Goal: Task Accomplishment & Management: Use online tool/utility

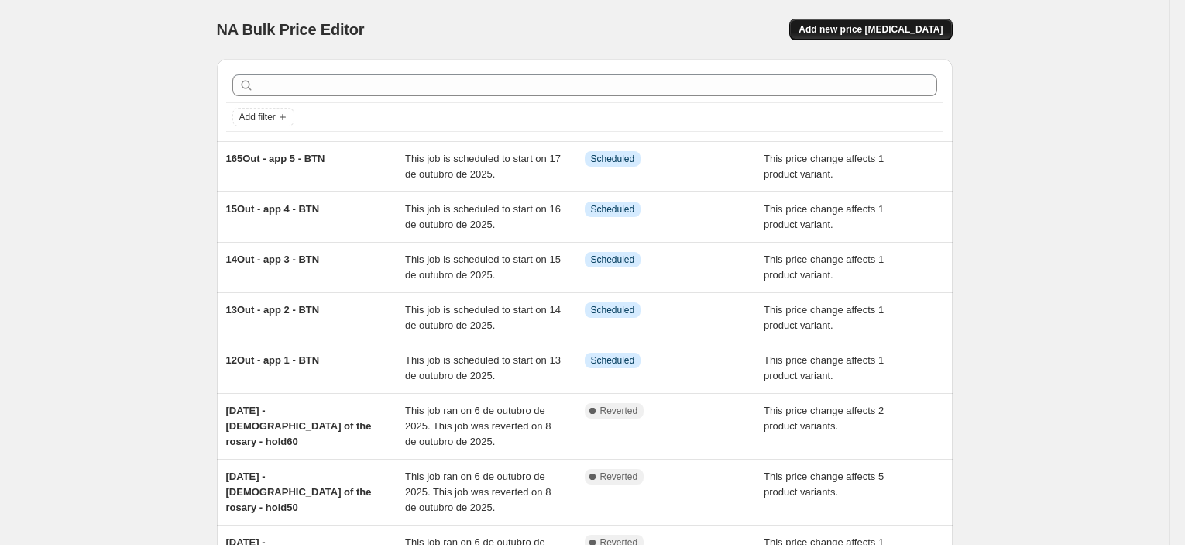
click at [918, 36] on button "Add new price [MEDICAL_DATA]" at bounding box center [870, 30] width 163 height 22
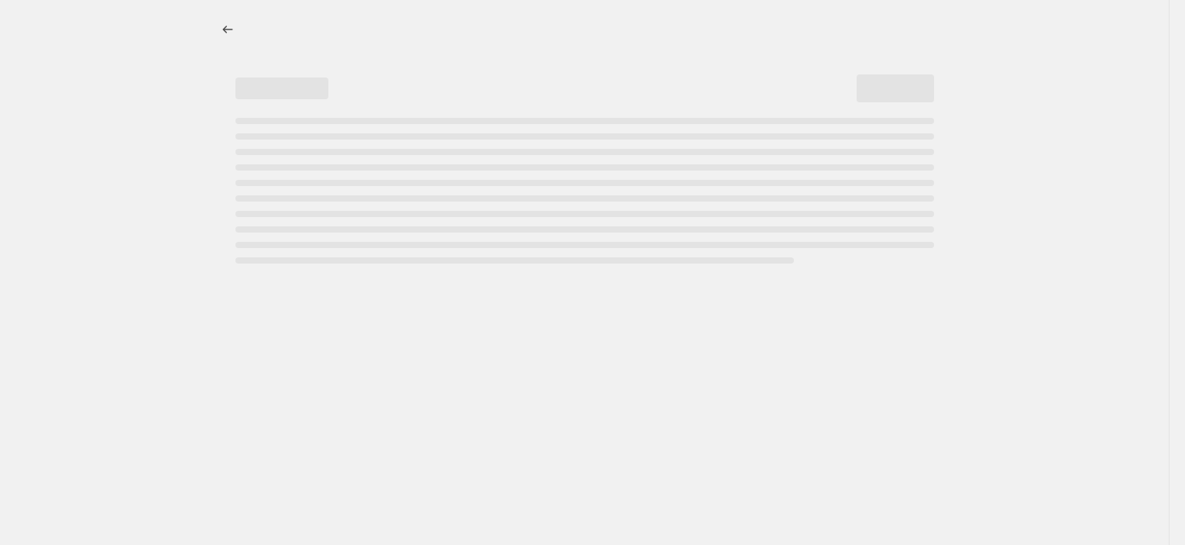
select select "percentage"
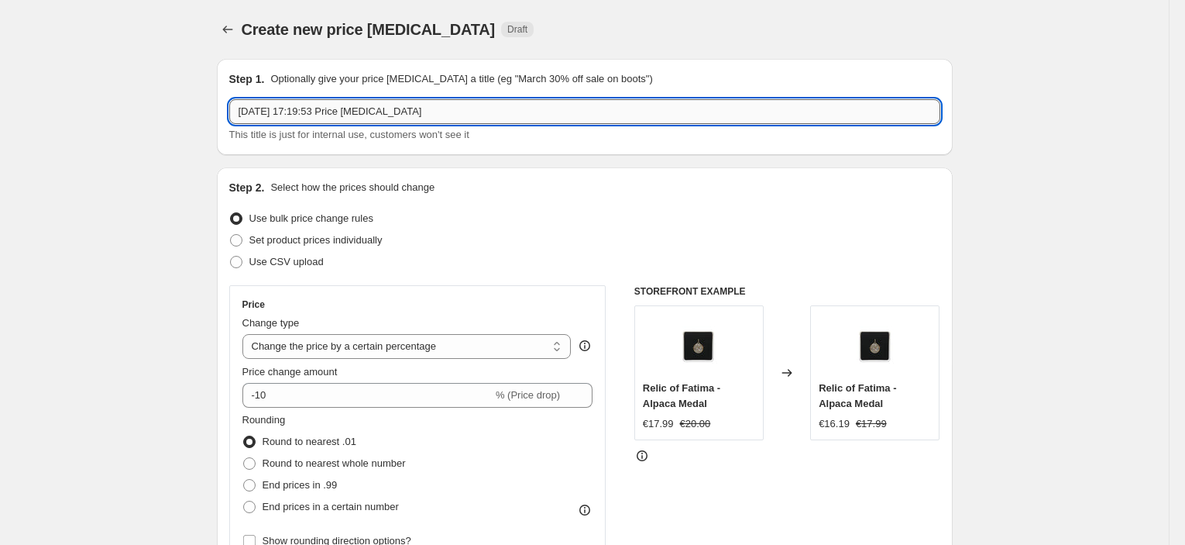
drag, startPoint x: 440, startPoint y: 119, endPoint x: 235, endPoint y: 112, distance: 205.4
click at [235, 112] on input "[DATE] 17:19:53 Price [MEDICAL_DATA]" at bounding box center [584, 111] width 711 height 25
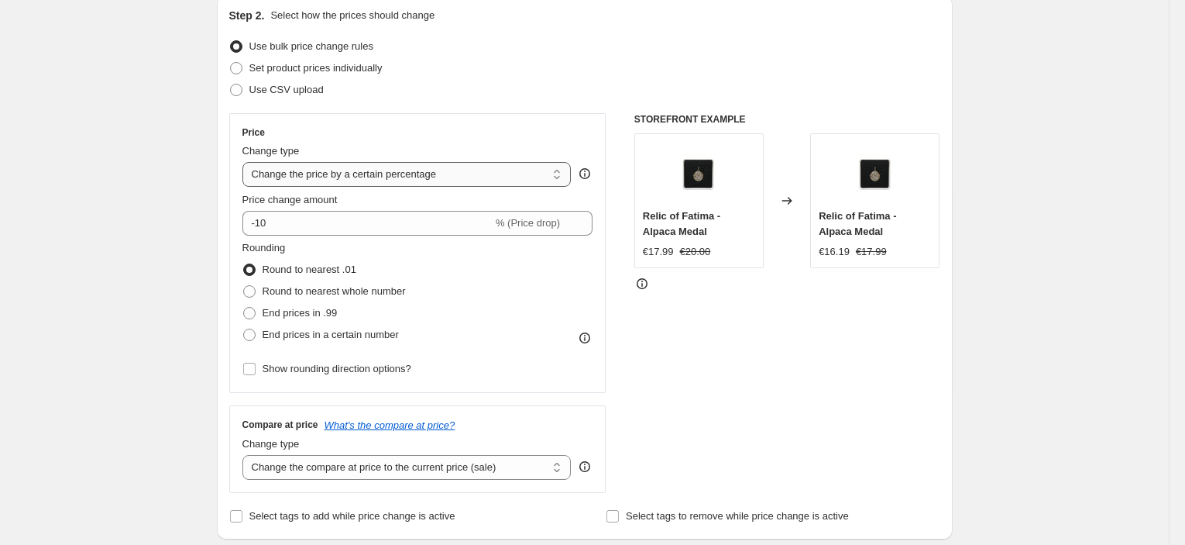
type input "18out - saint luke"
click at [369, 177] on select "Change the price to a certain amount Change the price by a certain amount Chang…" at bounding box center [406, 174] width 329 height 25
select select "pcap"
click at [246, 162] on select "Change the price to a certain amount Change the price by a certain amount Chang…" at bounding box center [406, 174] width 329 height 25
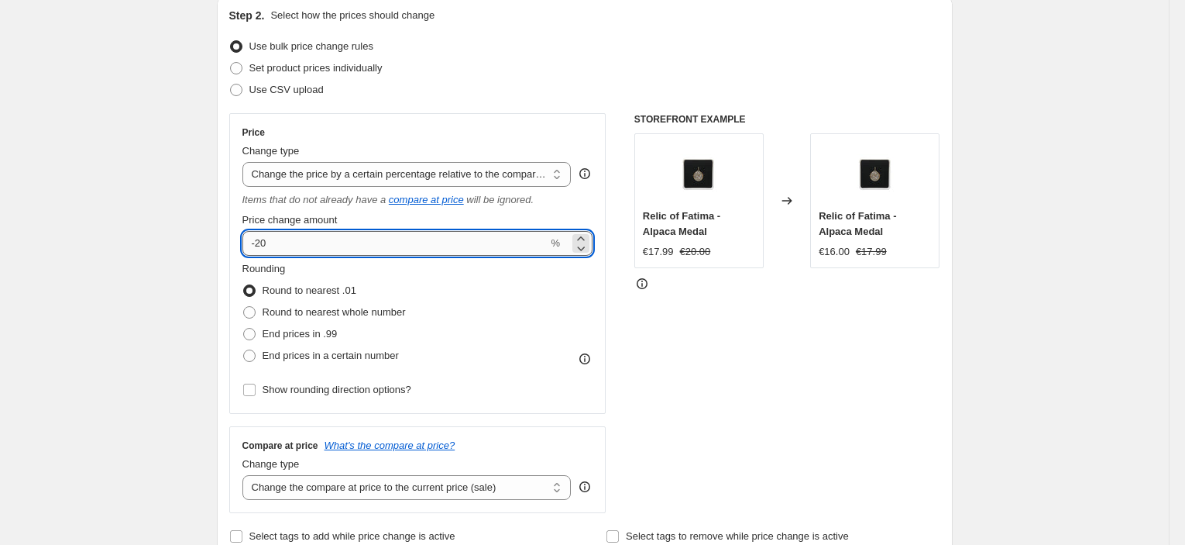
click at [269, 242] on input "-20" at bounding box center [395, 243] width 306 height 25
type input "-23"
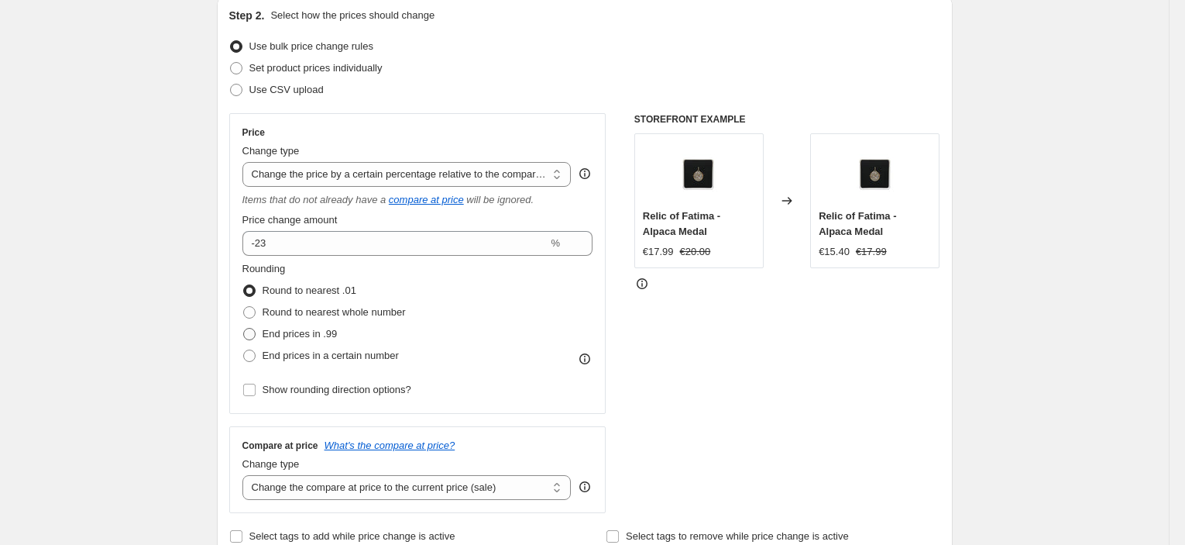
click at [329, 331] on span "End prices in .99" at bounding box center [300, 334] width 75 height 12
click at [244, 328] on input "End prices in .99" at bounding box center [243, 328] width 1 height 1
radio input "true"
click at [440, 479] on select "Change the compare at price to the current price (sale) Change the compare at p…" at bounding box center [406, 487] width 329 height 25
select select "no_change"
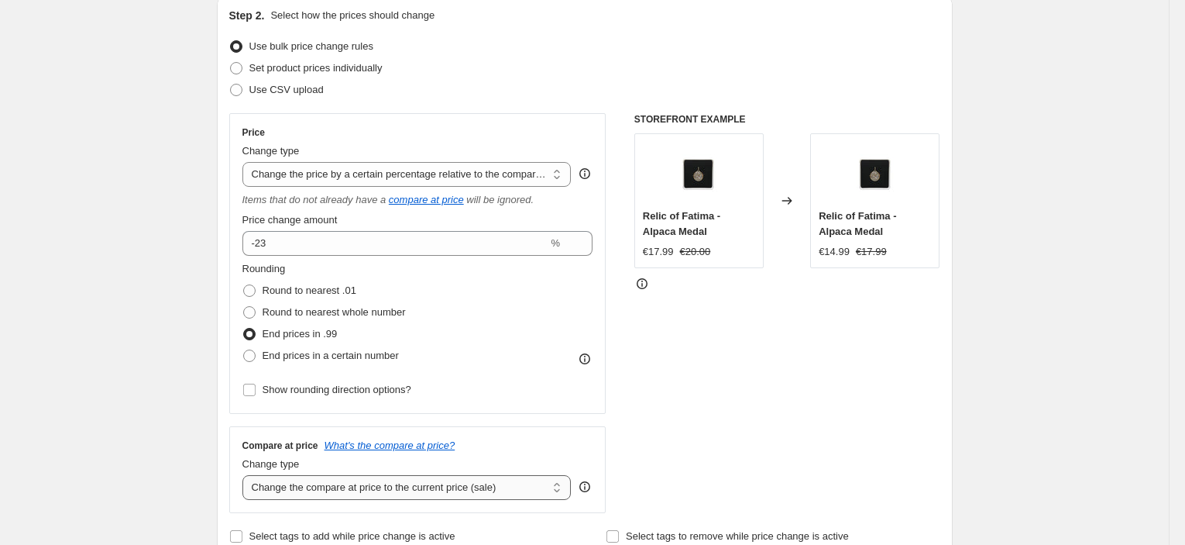
click at [246, 475] on select "Change the compare at price to the current price (sale) Change the compare at p…" at bounding box center [406, 487] width 329 height 25
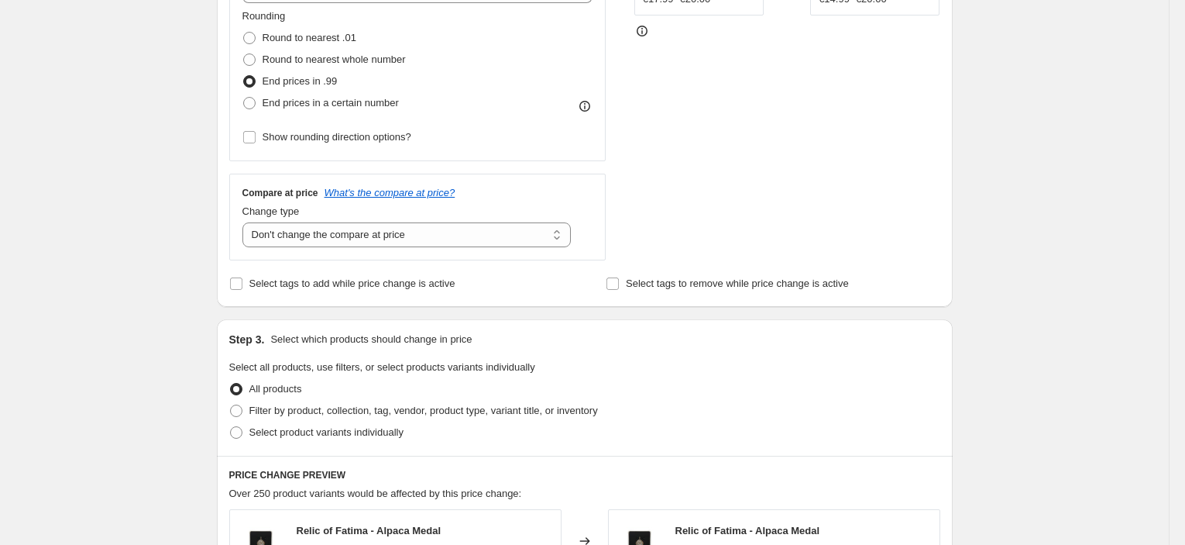
scroll to position [516, 0]
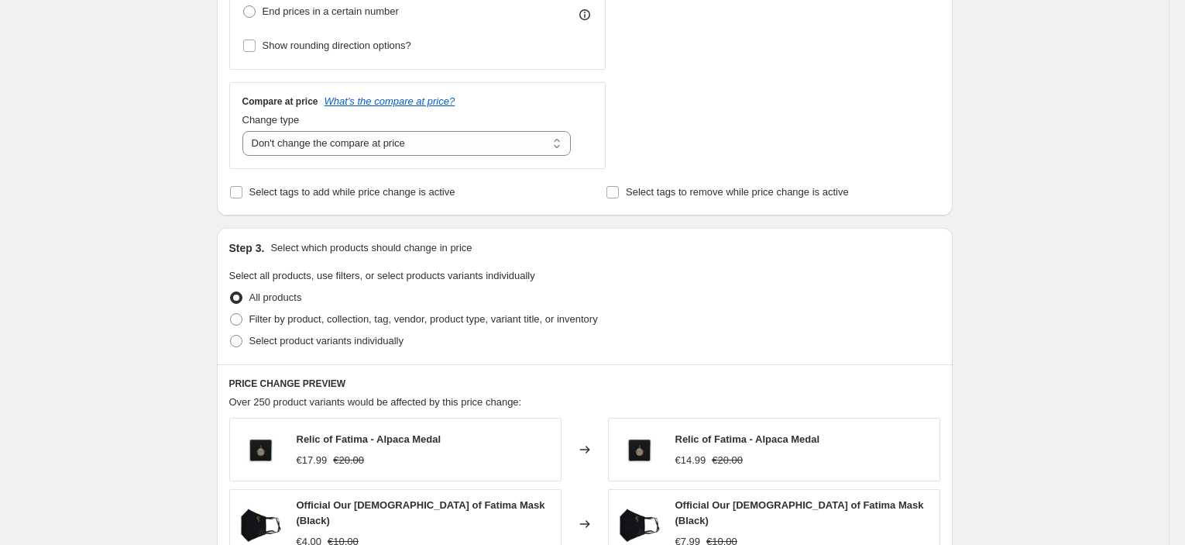
click at [302, 303] on span "All products" at bounding box center [275, 297] width 53 height 12
click at [231, 292] on input "All products" at bounding box center [230, 291] width 1 height 1
click at [306, 313] on span "Filter by product, collection, tag, vendor, product type, variant title, or inv…" at bounding box center [423, 319] width 349 height 12
click at [231, 313] on input "Filter by product, collection, tag, vendor, product type, variant title, or inv…" at bounding box center [230, 313] width 1 height 1
radio input "true"
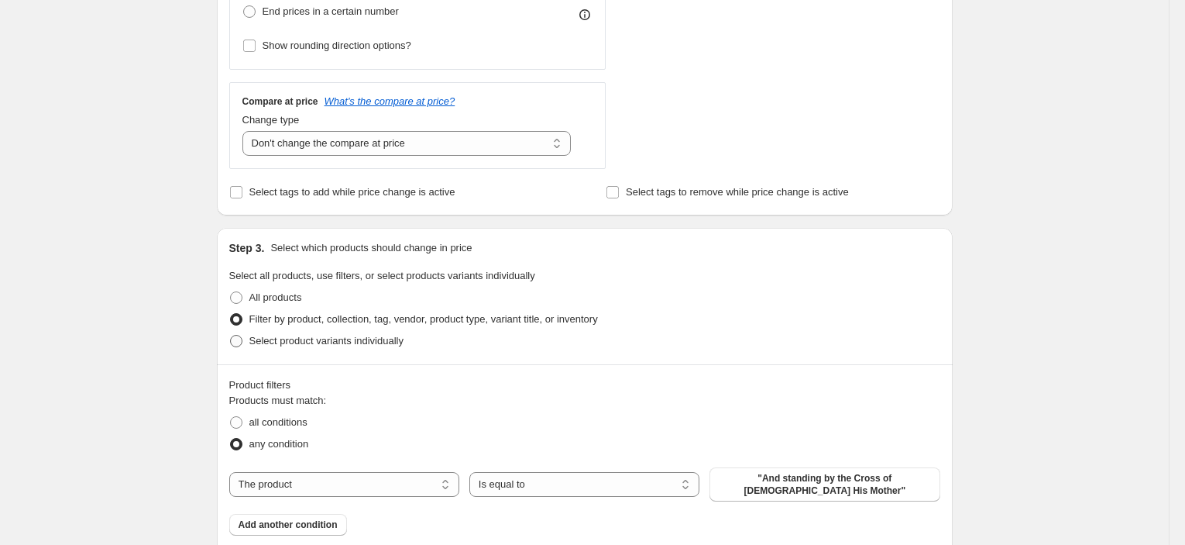
click at [288, 333] on span "Select product variants individually" at bounding box center [326, 340] width 154 height 15
click at [231, 335] on input "Select product variants individually" at bounding box center [230, 335] width 1 height 1
radio input "true"
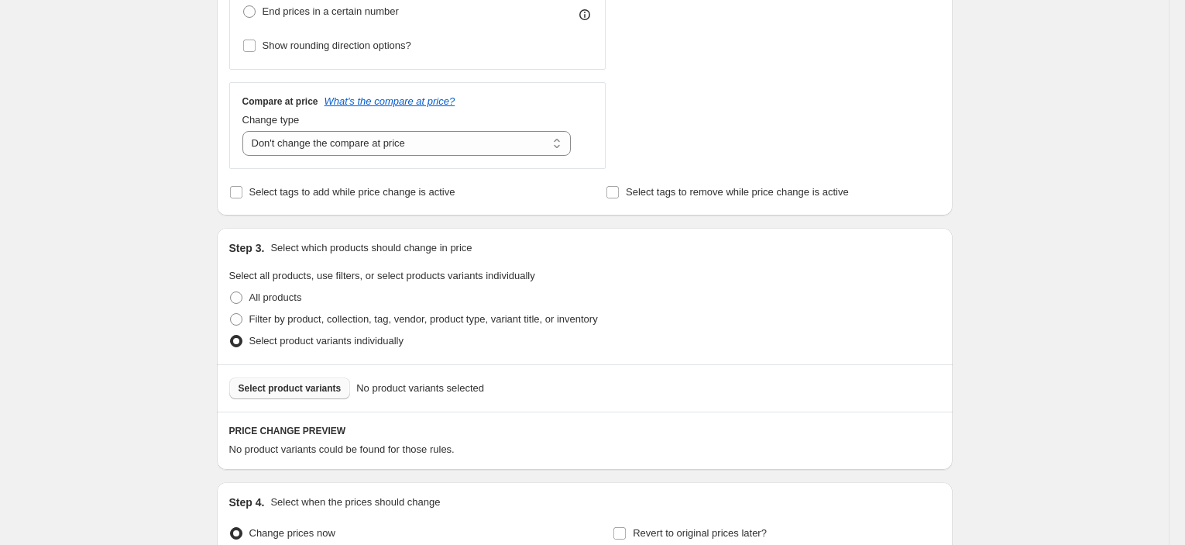
click at [318, 394] on button "Select product variants" at bounding box center [290, 388] width 122 height 22
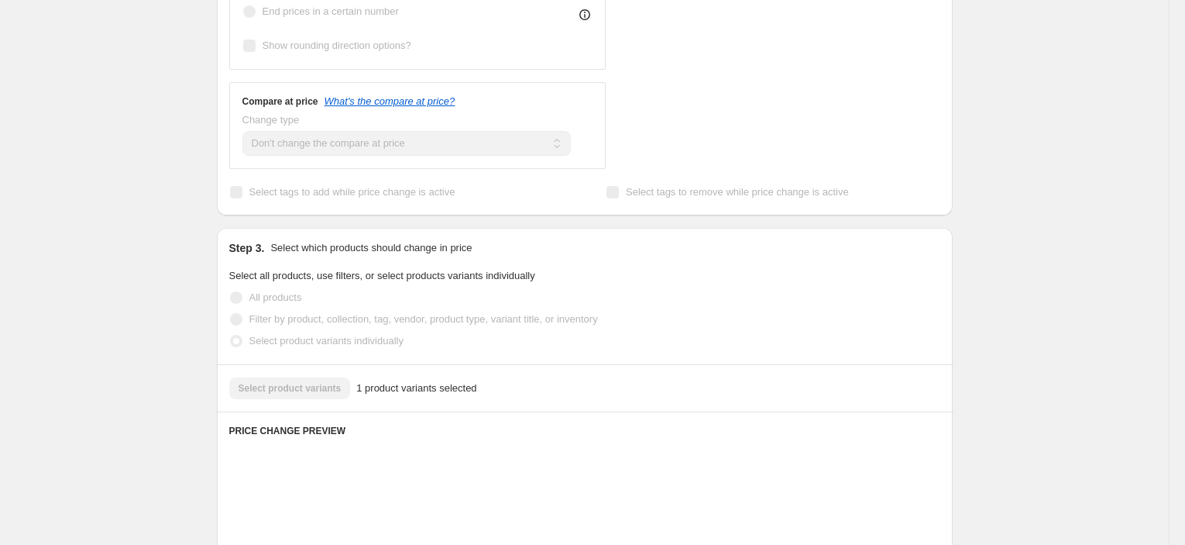
scroll to position [785, 0]
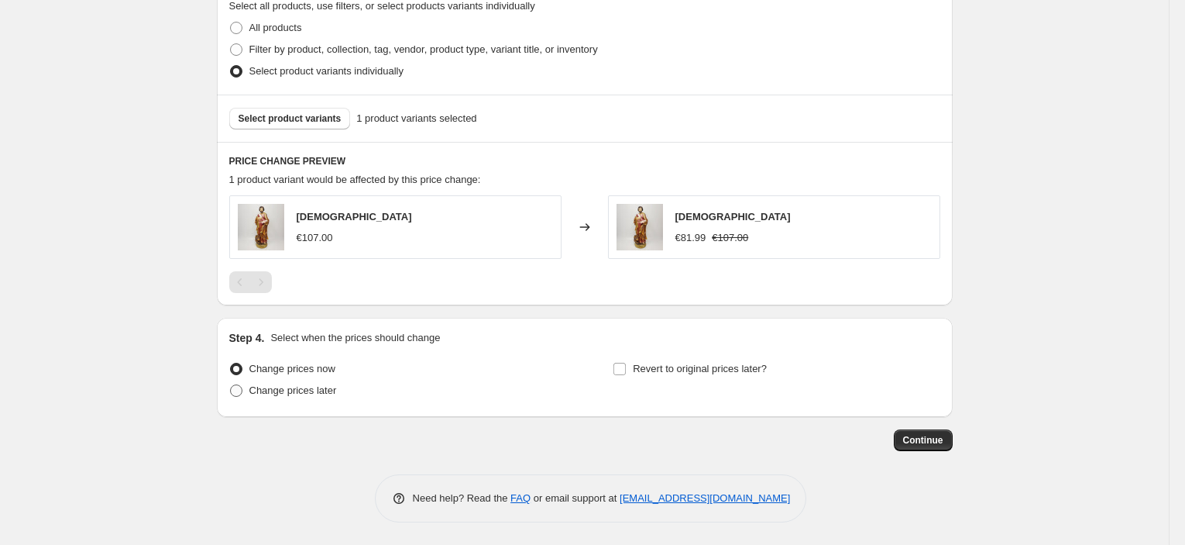
click at [275, 392] on span "Change prices later" at bounding box center [293, 390] width 88 height 12
click at [231, 385] on input "Change prices later" at bounding box center [230, 384] width 1 height 1
radio input "true"
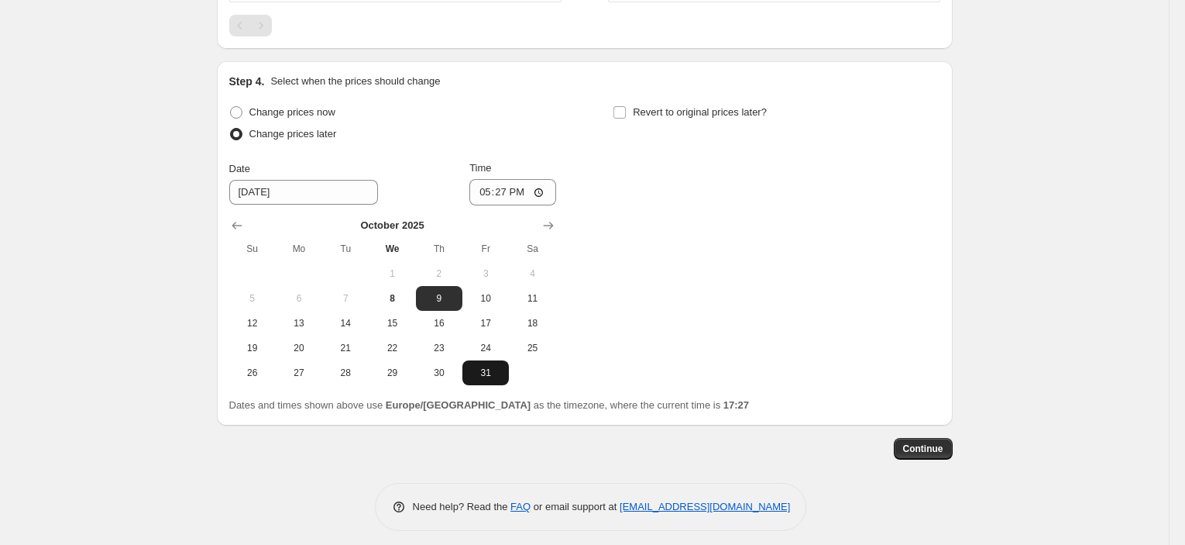
scroll to position [1050, 0]
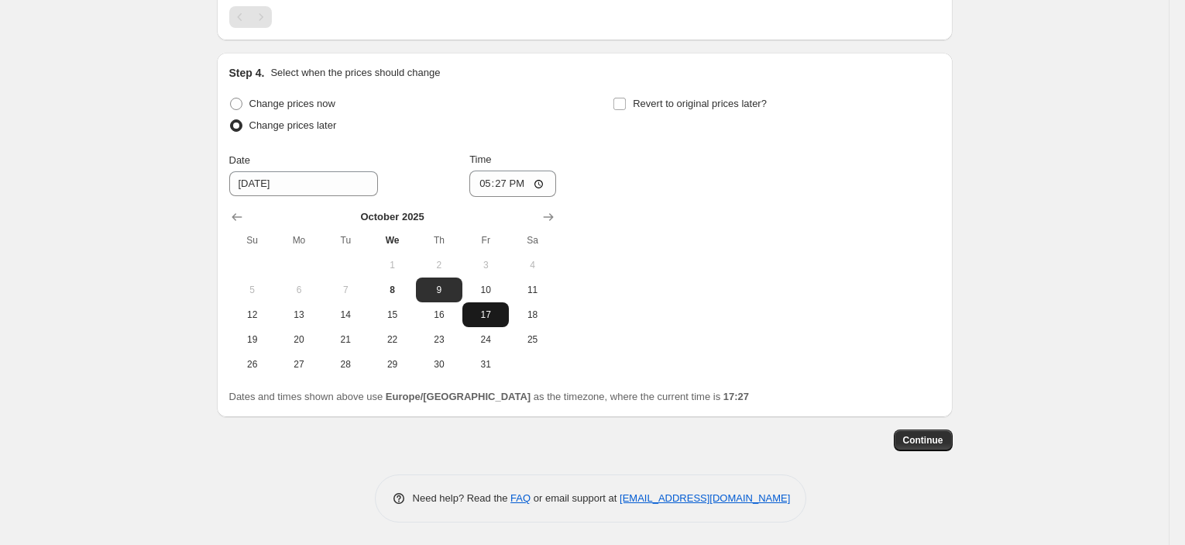
click at [491, 314] on span "17" at bounding box center [486, 314] width 34 height 12
type input "[DATE]"
click at [503, 190] on input "17:27" at bounding box center [512, 183] width 87 height 26
type input "23:45"
click at [708, 110] on span "Revert to original prices later?" at bounding box center [700, 103] width 134 height 15
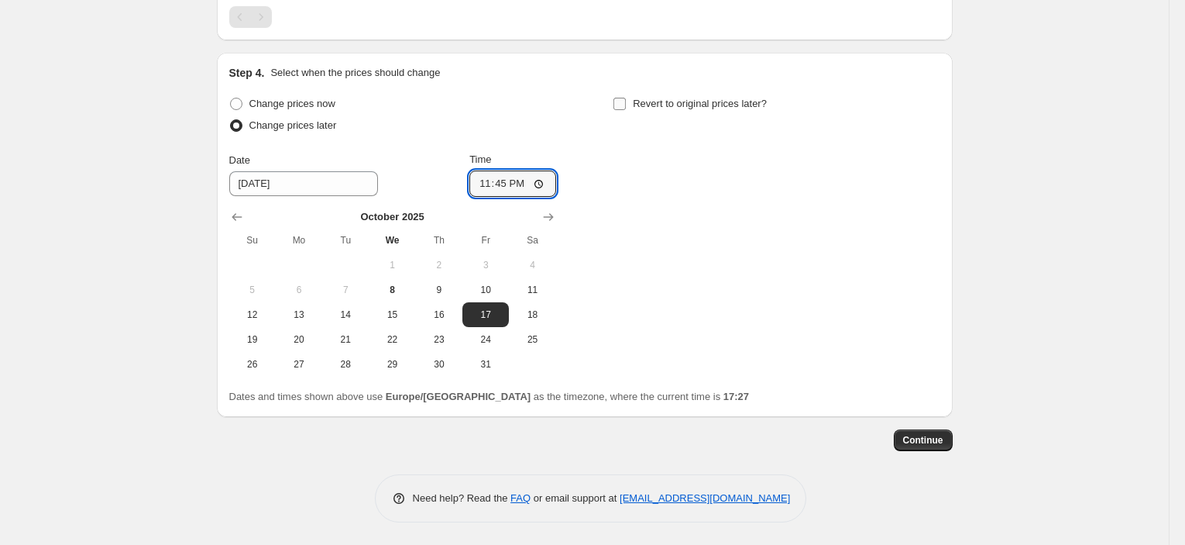
click at [626, 110] on input "Revert to original prices later?" at bounding box center [619, 104] width 12 height 12
checkbox input "true"
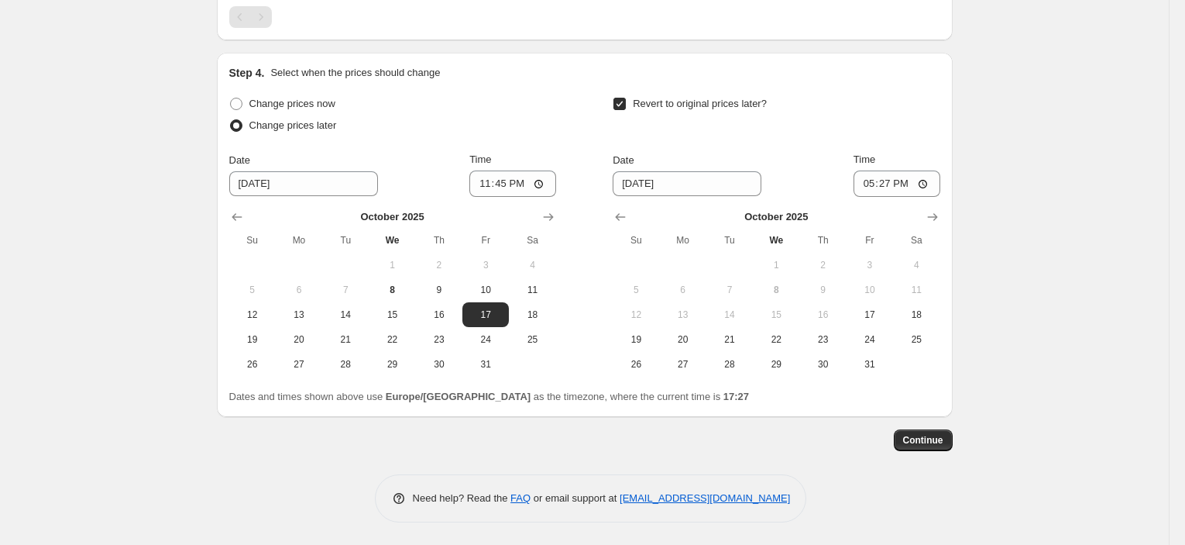
drag, startPoint x: 642, startPoint y: 343, endPoint x: 747, endPoint y: 302, distance: 113.1
click at [642, 345] on button "19" at bounding box center [636, 339] width 46 height 25
type input "[DATE]"
click at [891, 177] on input "17:27" at bounding box center [897, 183] width 87 height 26
type input "08:00"
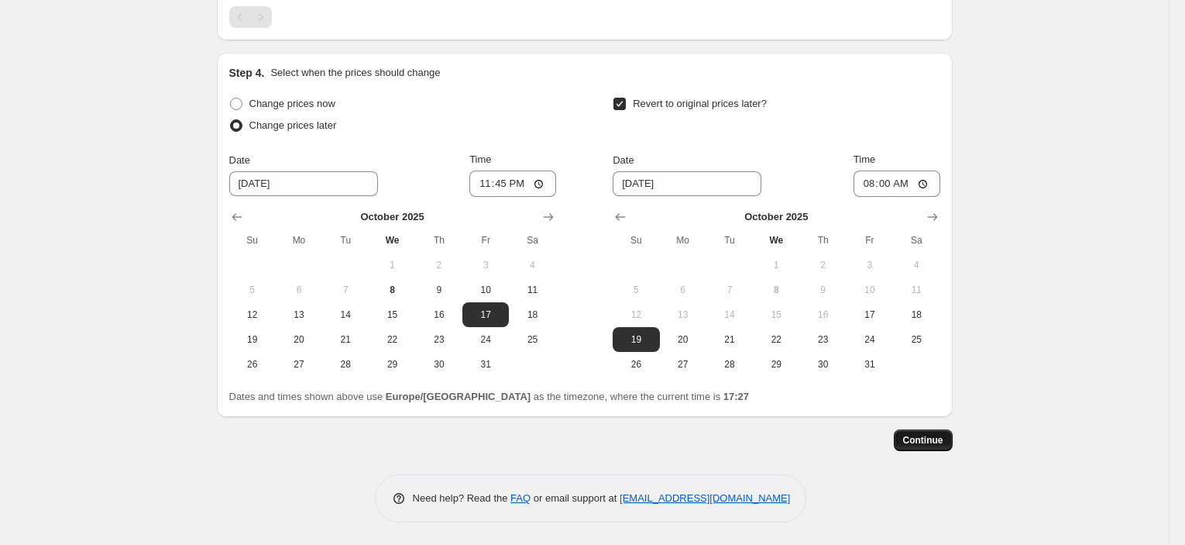
click at [933, 439] on span "Continue" at bounding box center [923, 440] width 40 height 12
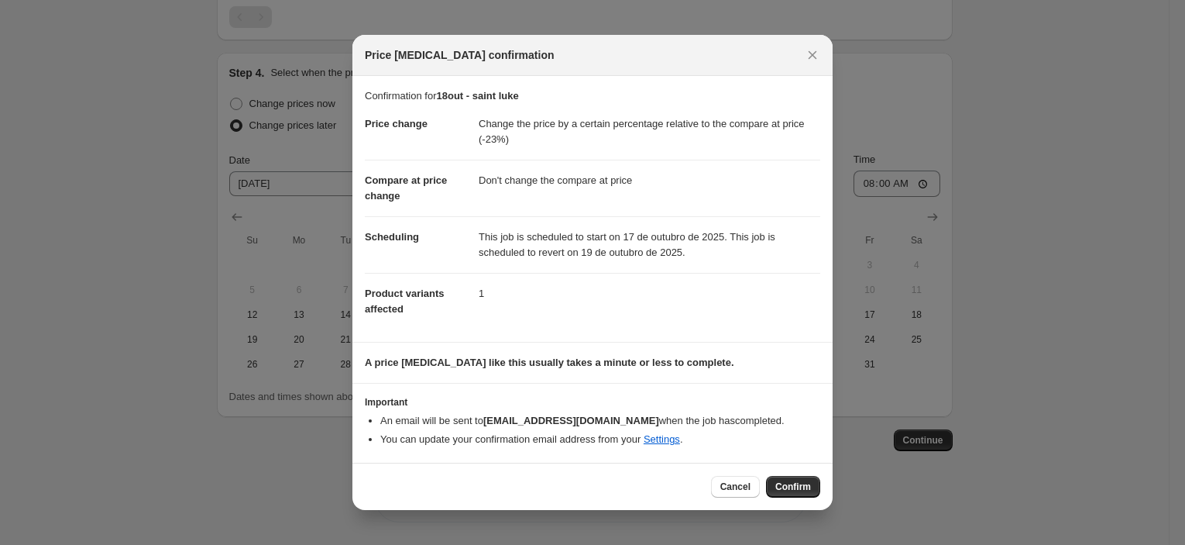
click at [778, 481] on button "Confirm" at bounding box center [793, 487] width 54 height 22
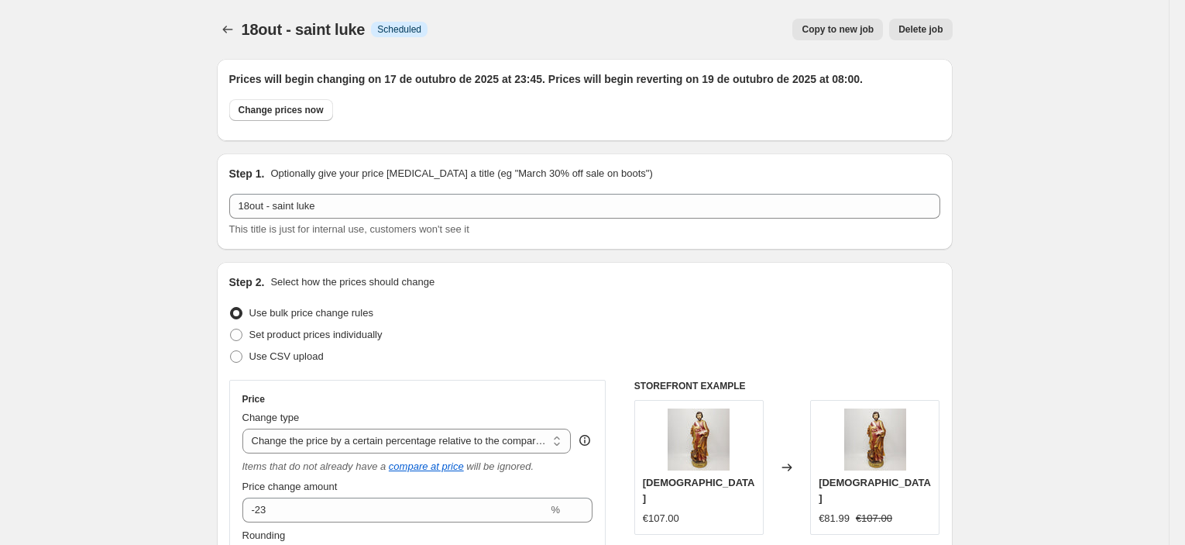
click at [843, 33] on span "Copy to new job" at bounding box center [838, 29] width 72 height 12
select select "pcap"
select select "no_change"
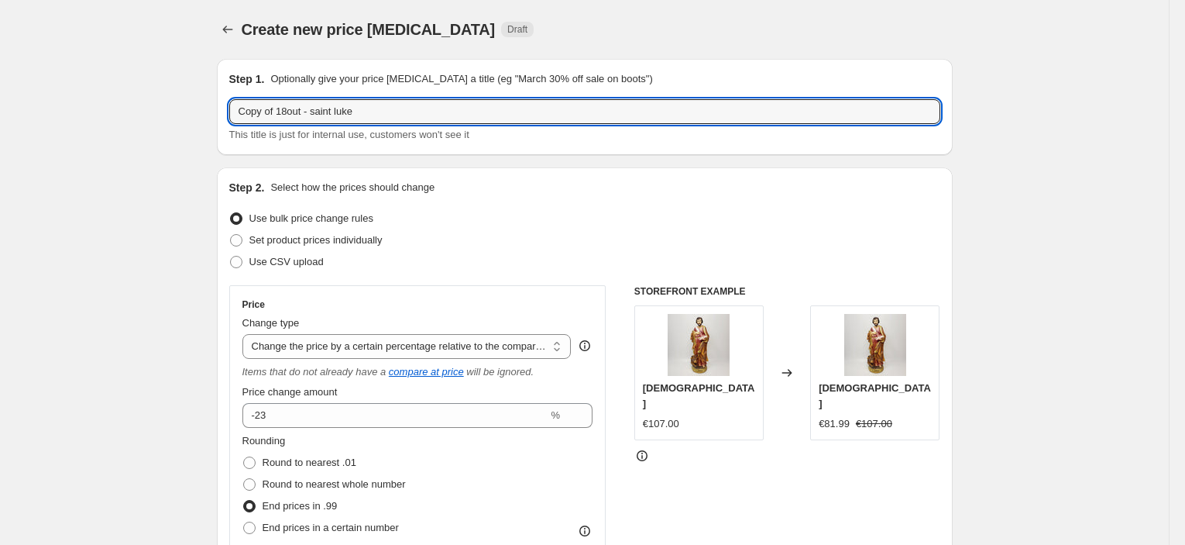
drag, startPoint x: 323, startPoint y: 116, endPoint x: 204, endPoint y: 116, distance: 119.3
type input "22out - [PERSON_NAME] - hold 30"
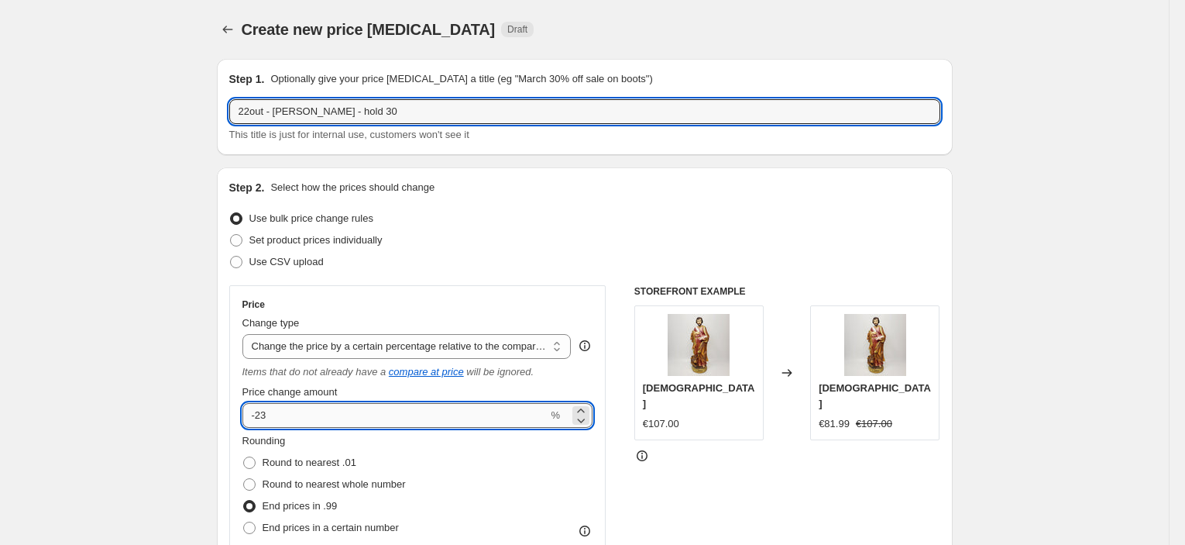
click at [328, 413] on input "-23" at bounding box center [395, 415] width 306 height 25
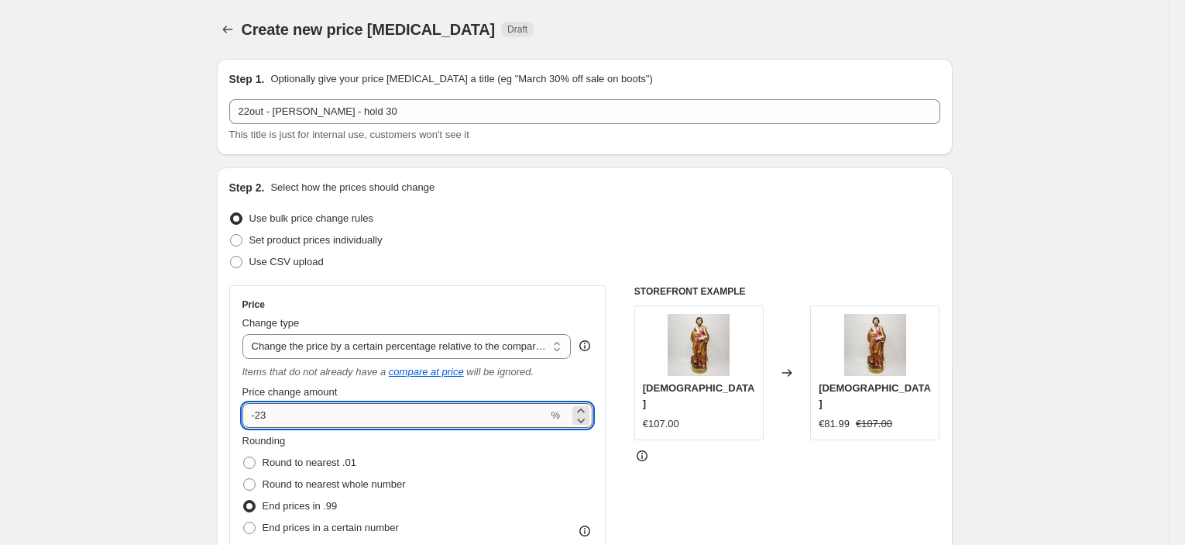
type input "-2"
type input "-30"
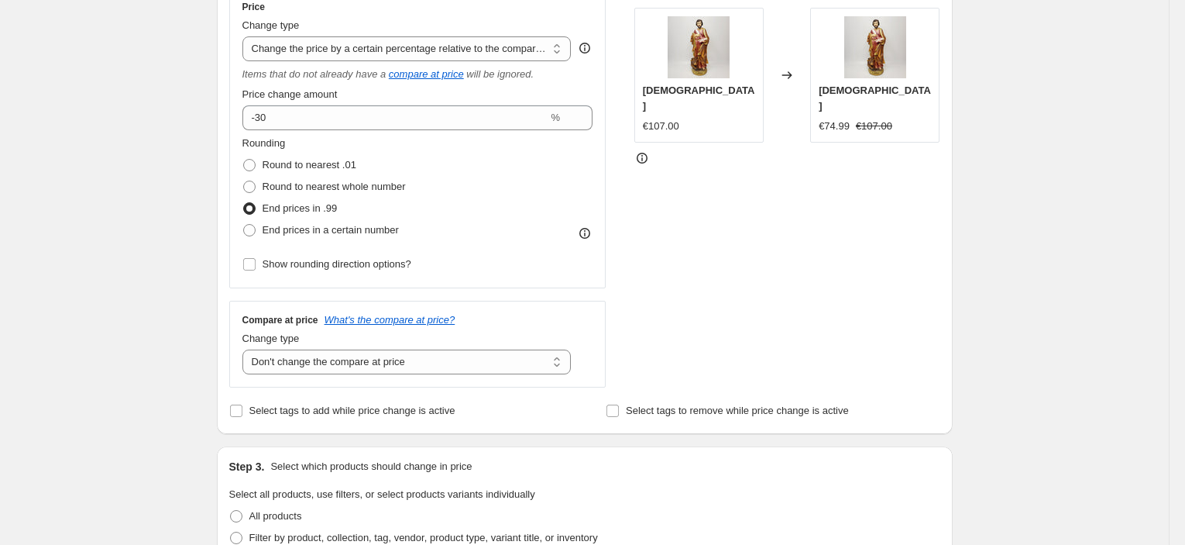
scroll to position [516, 0]
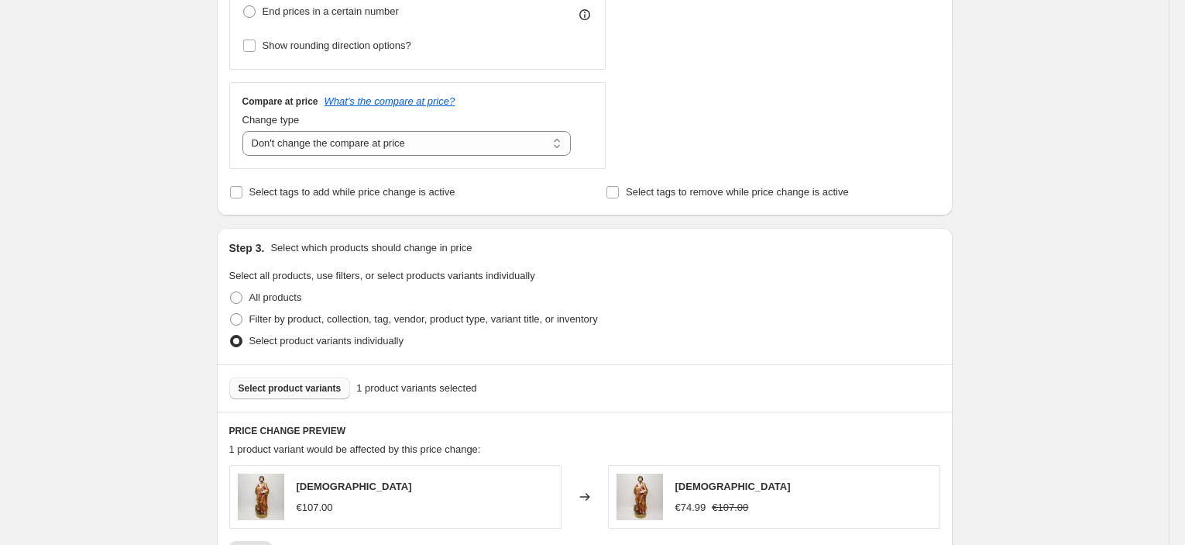
click at [305, 387] on span "Select product variants" at bounding box center [290, 388] width 103 height 12
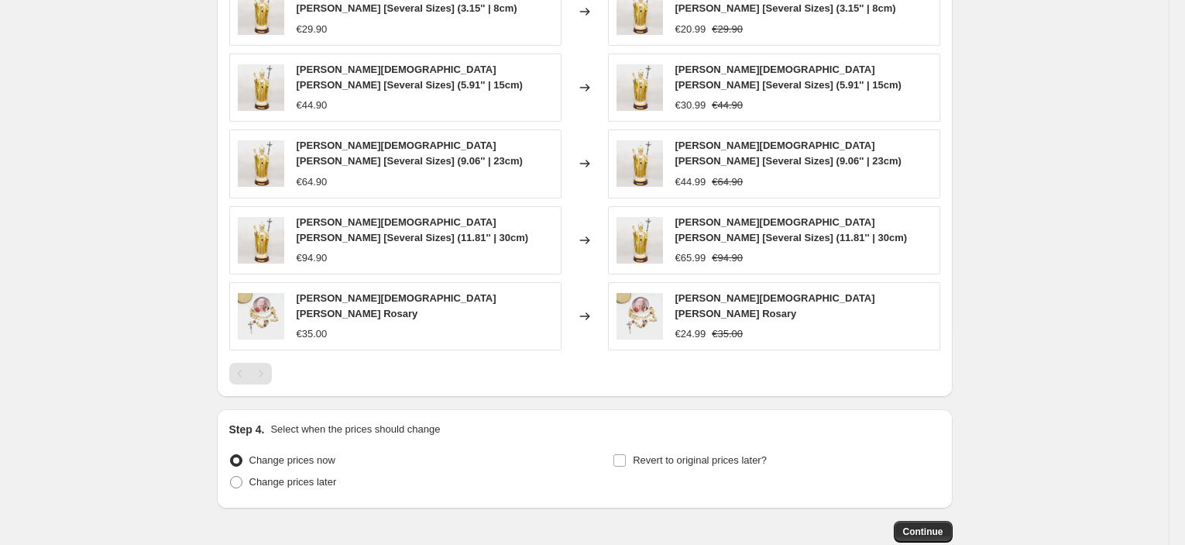
scroll to position [1032, 0]
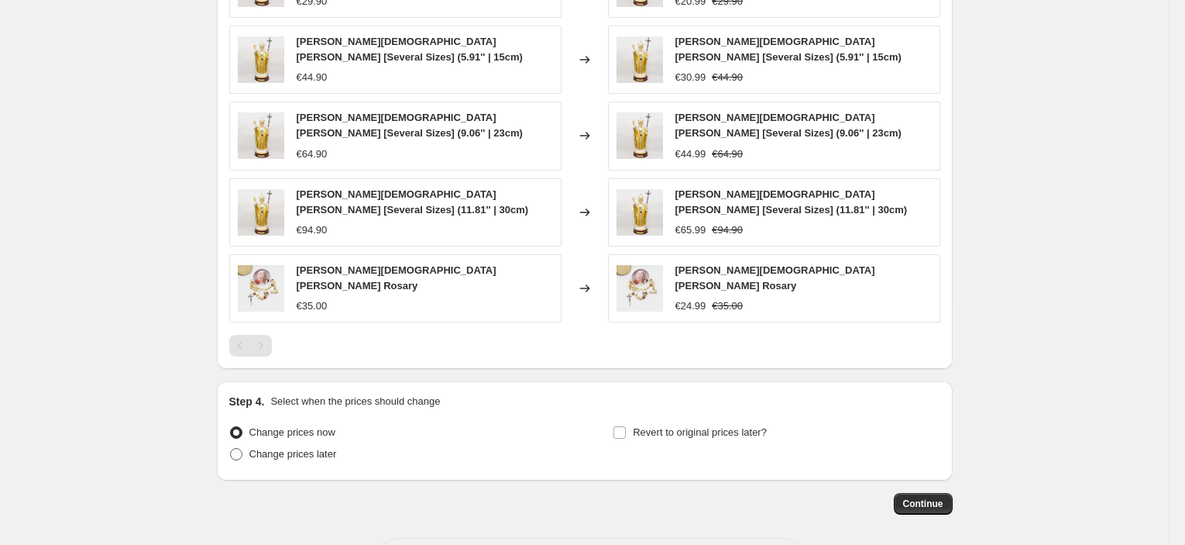
click at [325, 443] on label "Change prices later" at bounding box center [283, 454] width 108 height 22
click at [231, 448] on input "Change prices later" at bounding box center [230, 448] width 1 height 1
radio input "true"
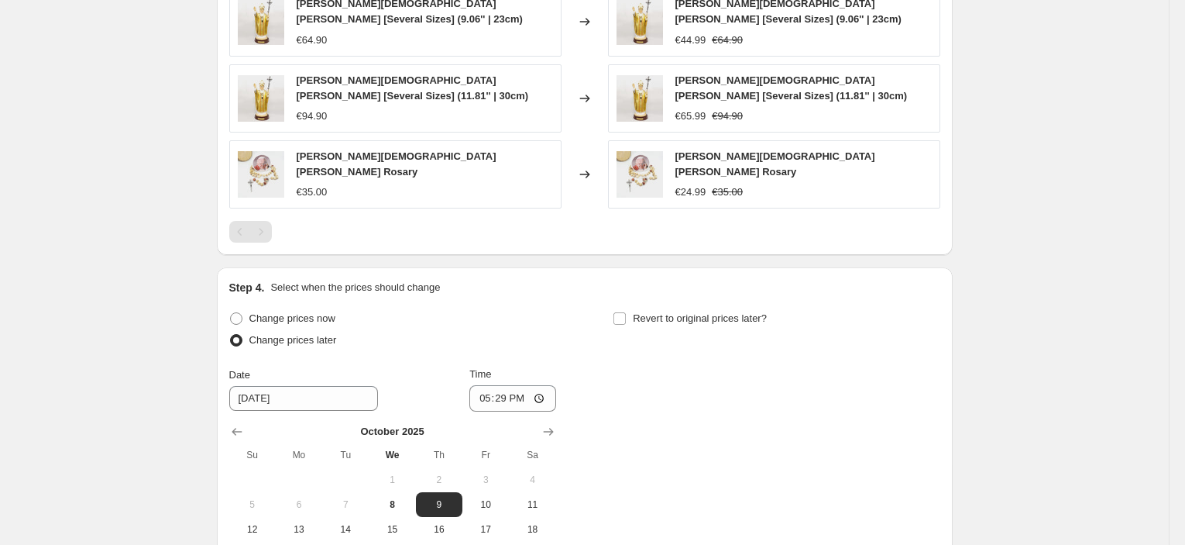
scroll to position [1290, 0]
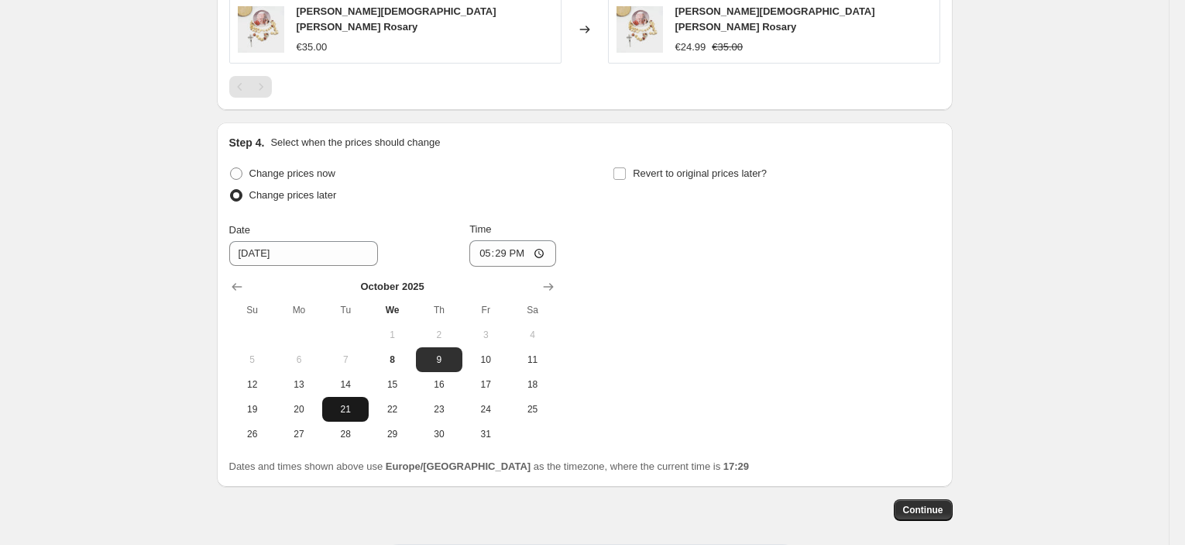
click at [336, 397] on button "21" at bounding box center [345, 409] width 46 height 25
type input "[DATE]"
click at [513, 240] on input "17:29" at bounding box center [512, 253] width 87 height 26
type input "23:45"
click at [697, 167] on span "Revert to original prices later?" at bounding box center [700, 173] width 134 height 12
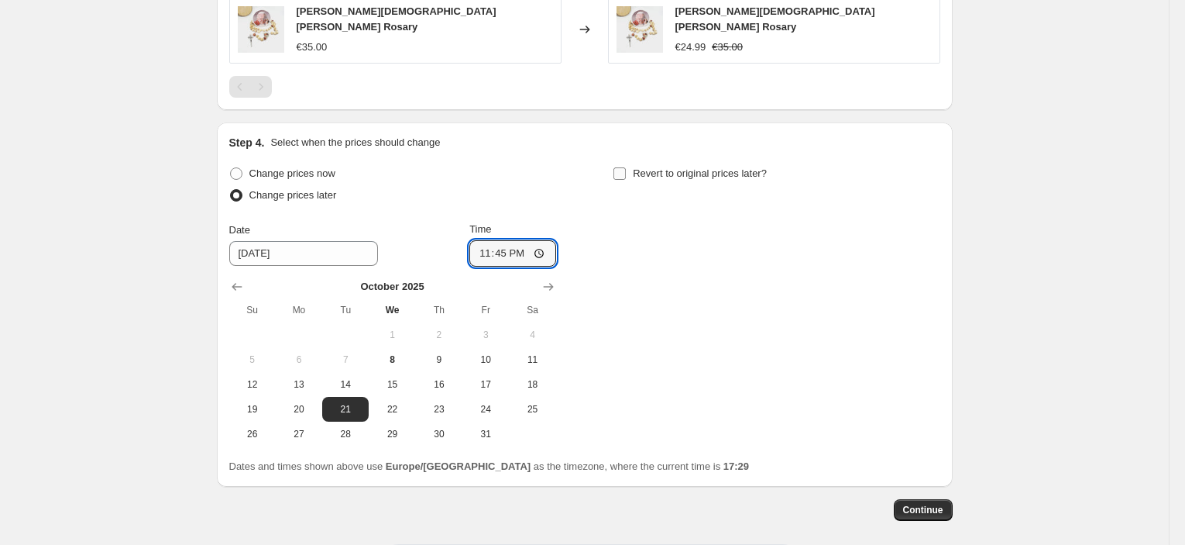
click at [626, 167] on input "Revert to original prices later?" at bounding box center [619, 173] width 12 height 12
checkbox input "true"
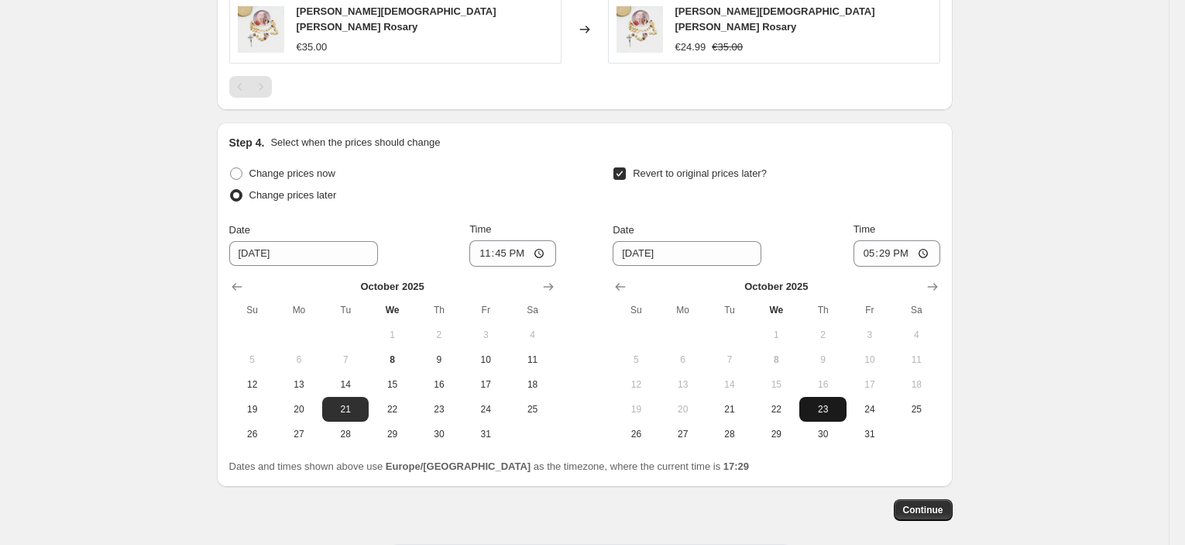
click at [828, 403] on span "23" at bounding box center [823, 409] width 34 height 12
type input "[DATE]"
click at [885, 240] on input "17:29" at bounding box center [897, 253] width 87 height 26
type input "08:00"
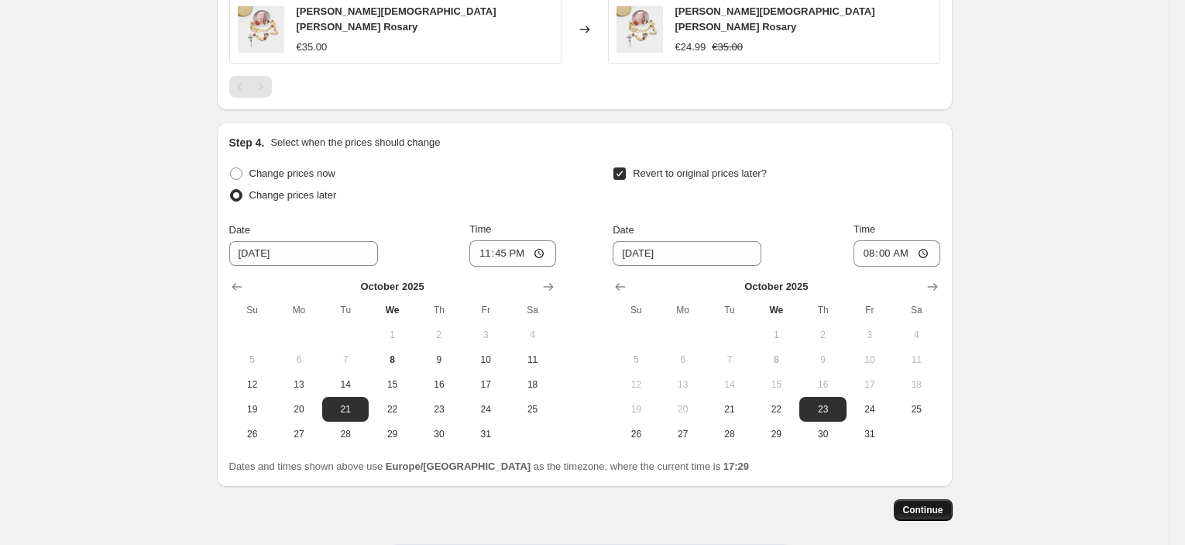
click at [949, 499] on button "Continue" at bounding box center [923, 510] width 59 height 22
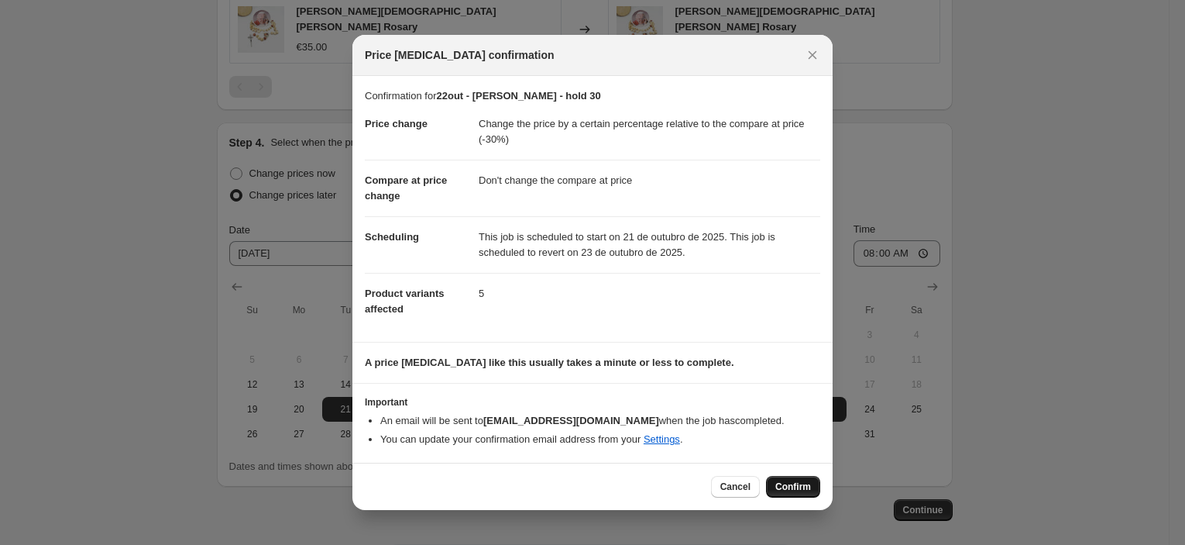
click at [798, 493] on button "Confirm" at bounding box center [793, 487] width 54 height 22
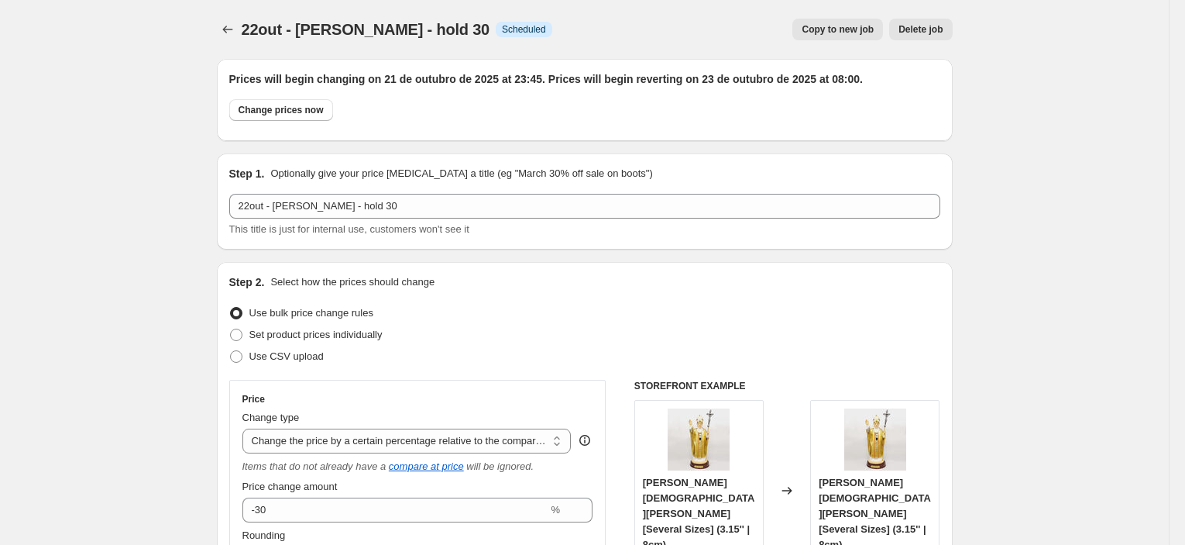
click at [869, 26] on span "Copy to new job" at bounding box center [838, 29] width 72 height 12
select select "pcap"
select select "no_change"
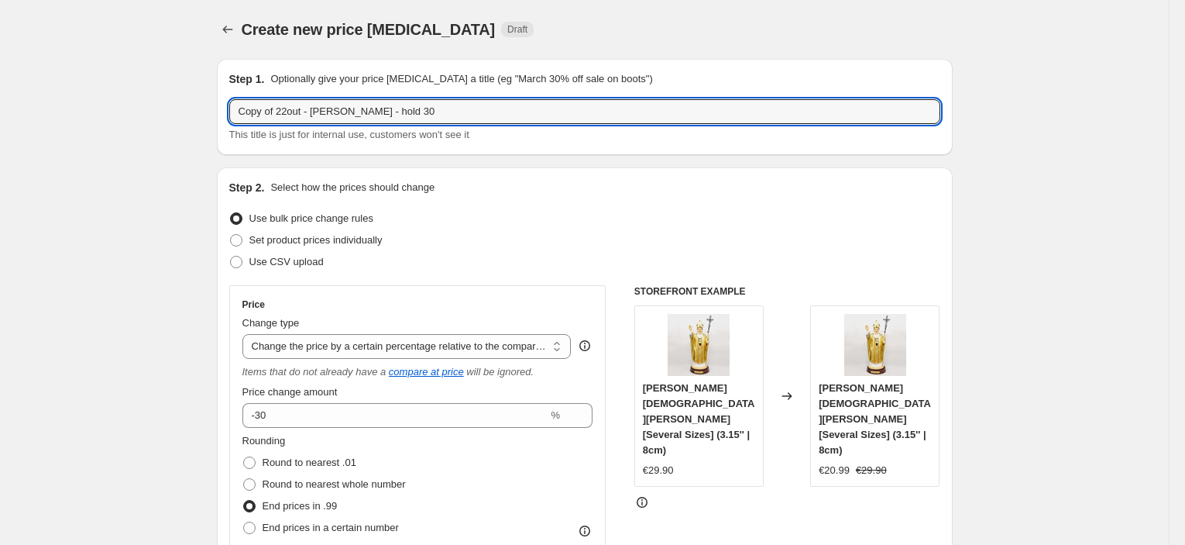
drag, startPoint x: 278, startPoint y: 109, endPoint x: 173, endPoint y: 105, distance: 105.4
type input "22out - [PERSON_NAME] - hold 40"
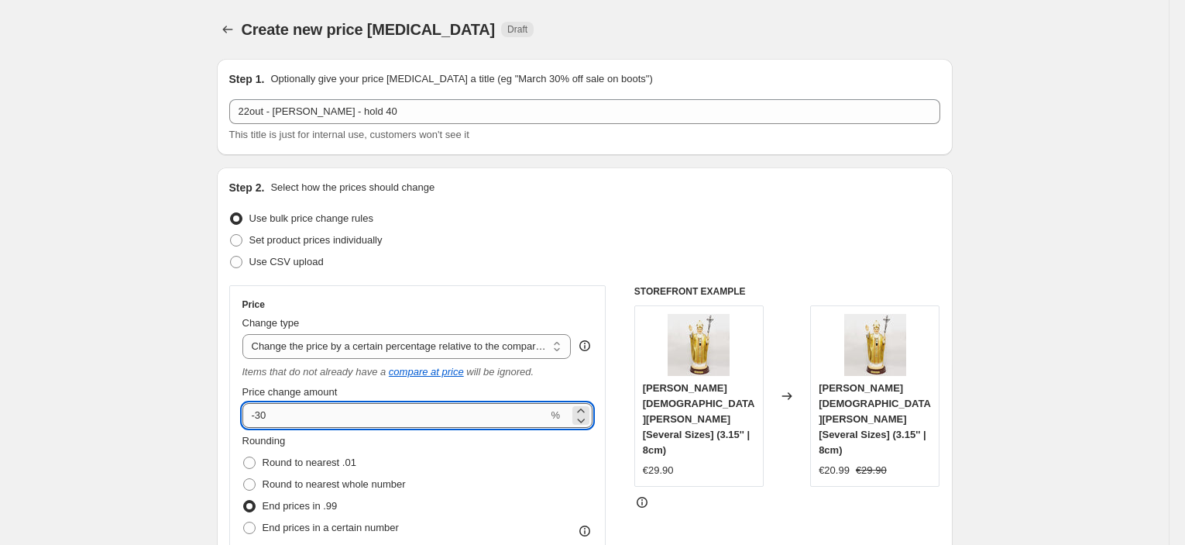
click at [264, 417] on input "-30" at bounding box center [395, 415] width 306 height 25
type input "-40"
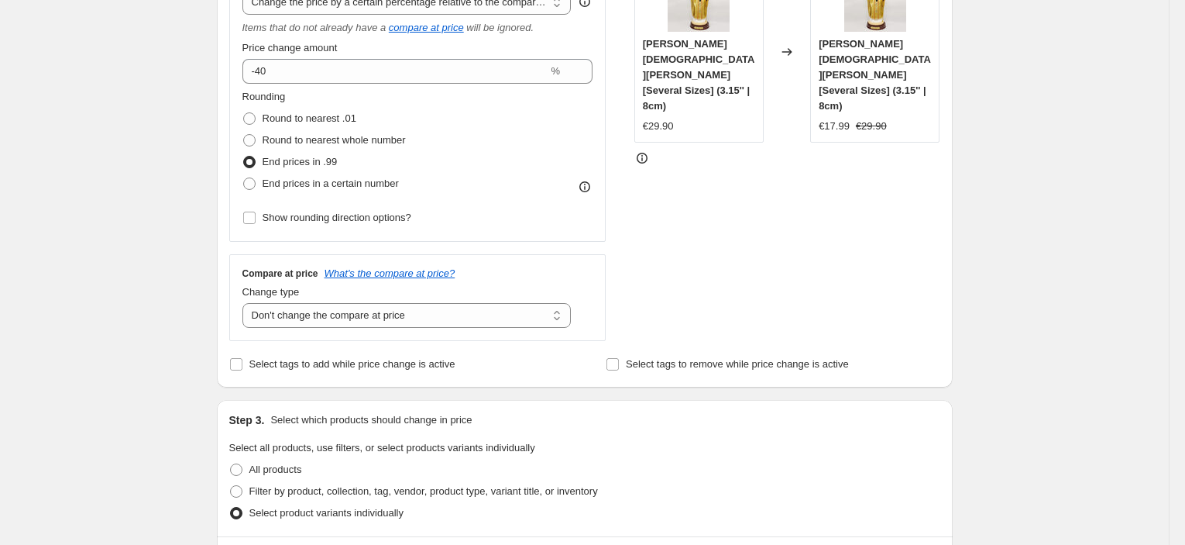
scroll to position [688, 0]
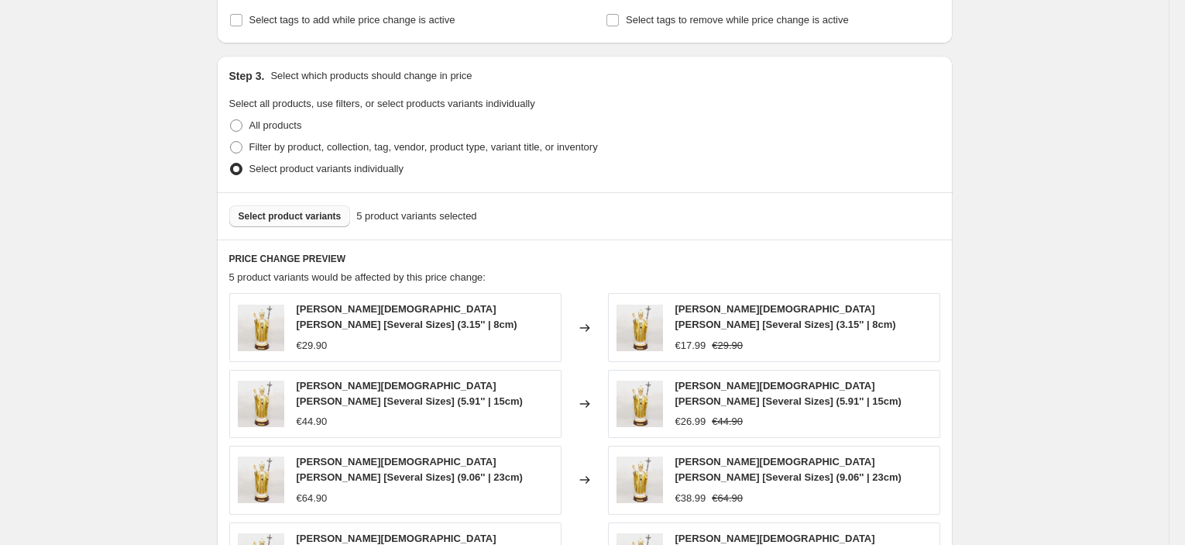
click at [318, 210] on span "Select product variants" at bounding box center [290, 216] width 103 height 12
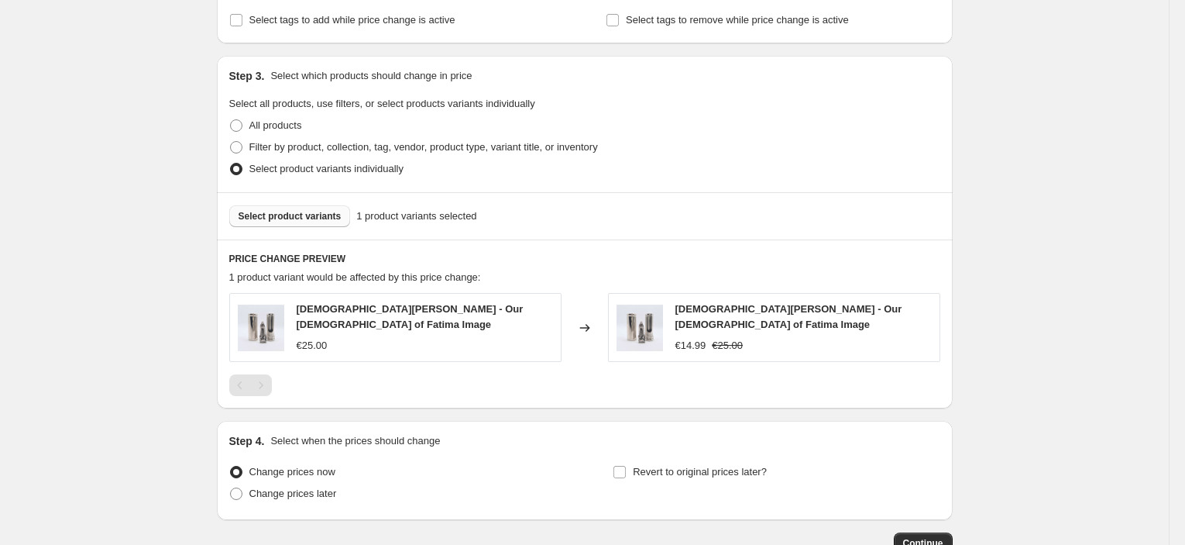
scroll to position [785, 0]
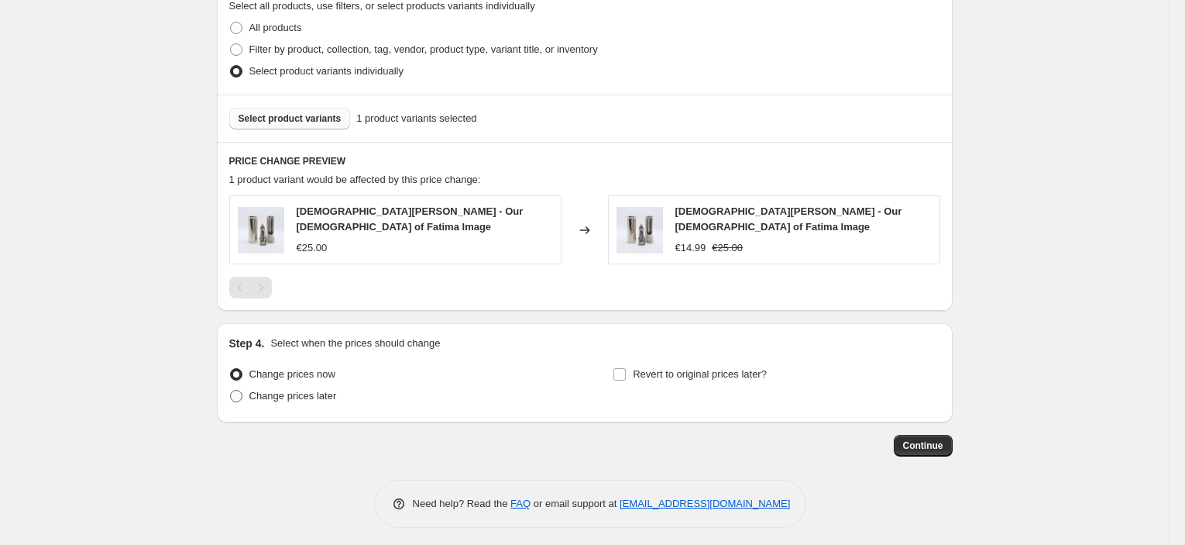
click at [321, 400] on label "Change prices later" at bounding box center [283, 396] width 108 height 22
click at [231, 390] on input "Change prices later" at bounding box center [230, 390] width 1 height 1
radio input "true"
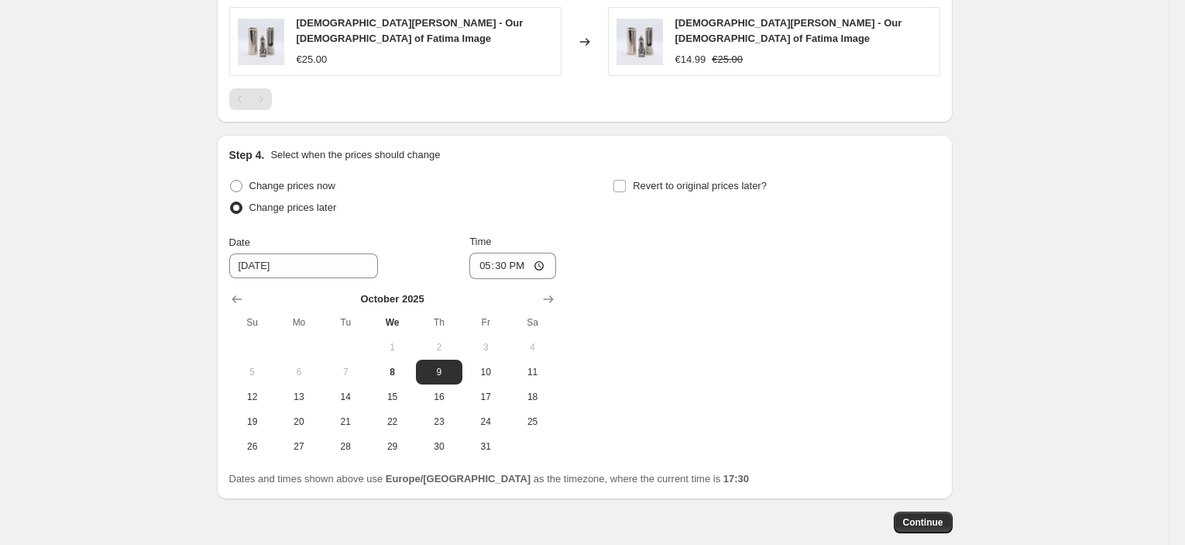
scroll to position [1043, 0]
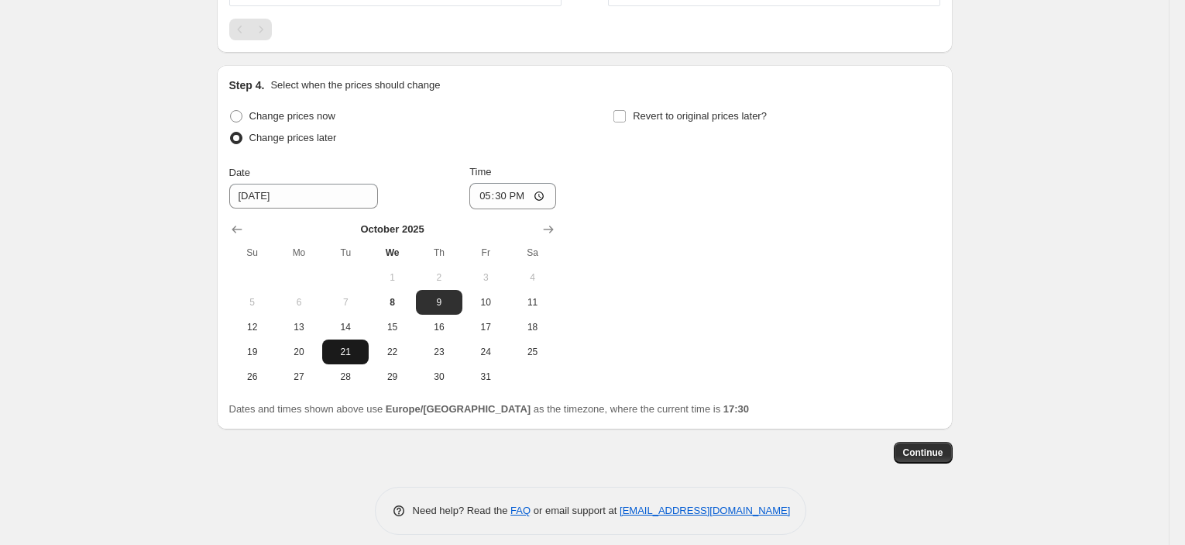
click at [359, 345] on span "21" at bounding box center [345, 351] width 34 height 12
type input "[DATE]"
click at [510, 188] on input "17:30" at bounding box center [512, 196] width 87 height 26
type input "23:45"
click at [707, 110] on span "Revert to original prices later?" at bounding box center [700, 116] width 134 height 12
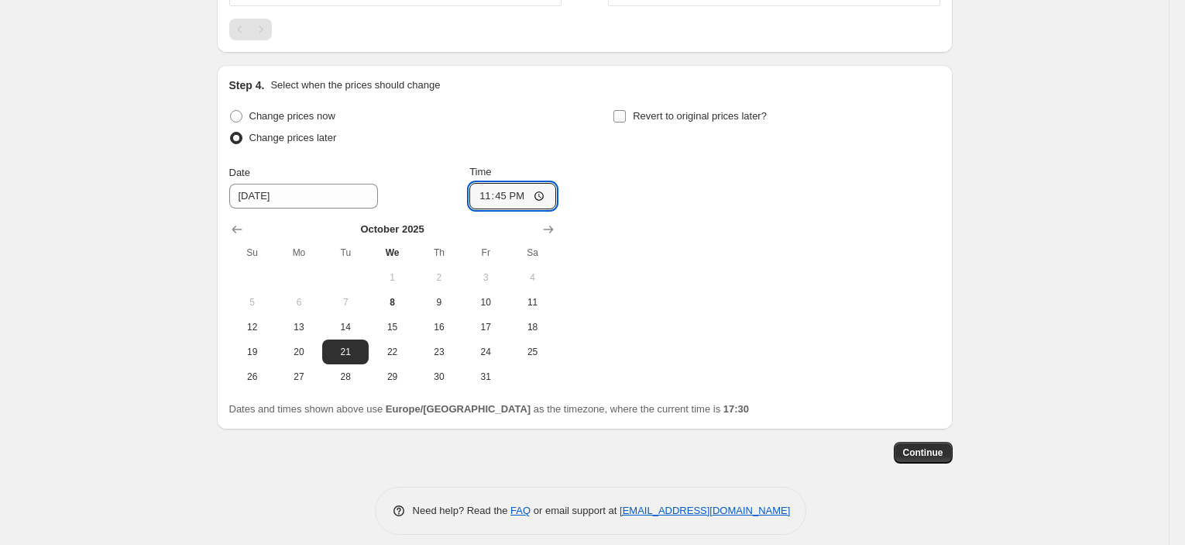
click at [626, 110] on input "Revert to original prices later?" at bounding box center [619, 116] width 12 height 12
checkbox input "true"
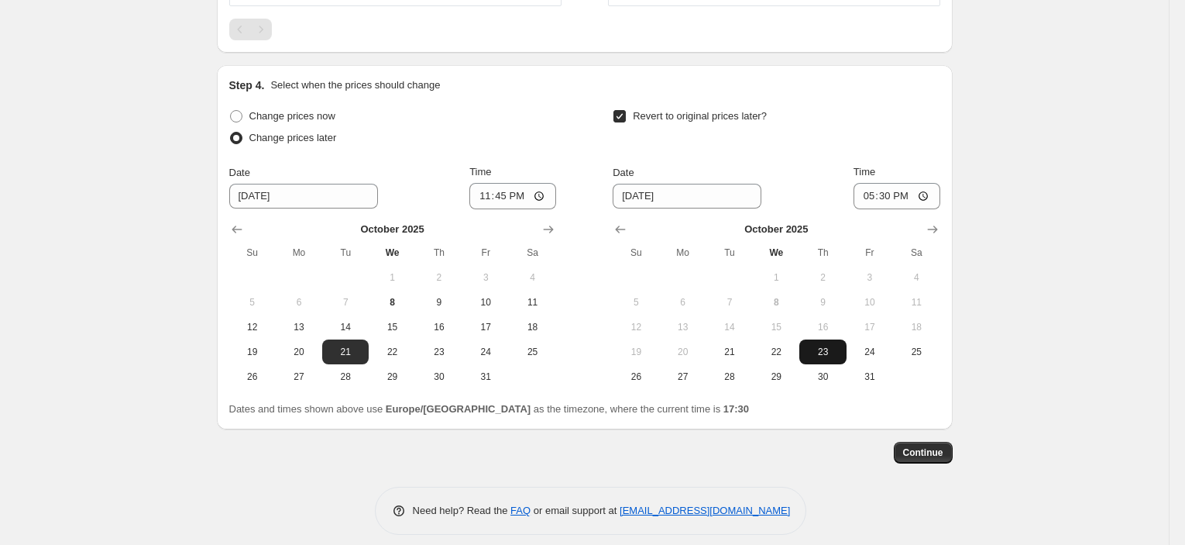
click at [834, 347] on span "23" at bounding box center [823, 351] width 34 height 12
type input "[DATE]"
click at [889, 185] on input "17:30" at bounding box center [897, 196] width 87 height 26
type input "08:00"
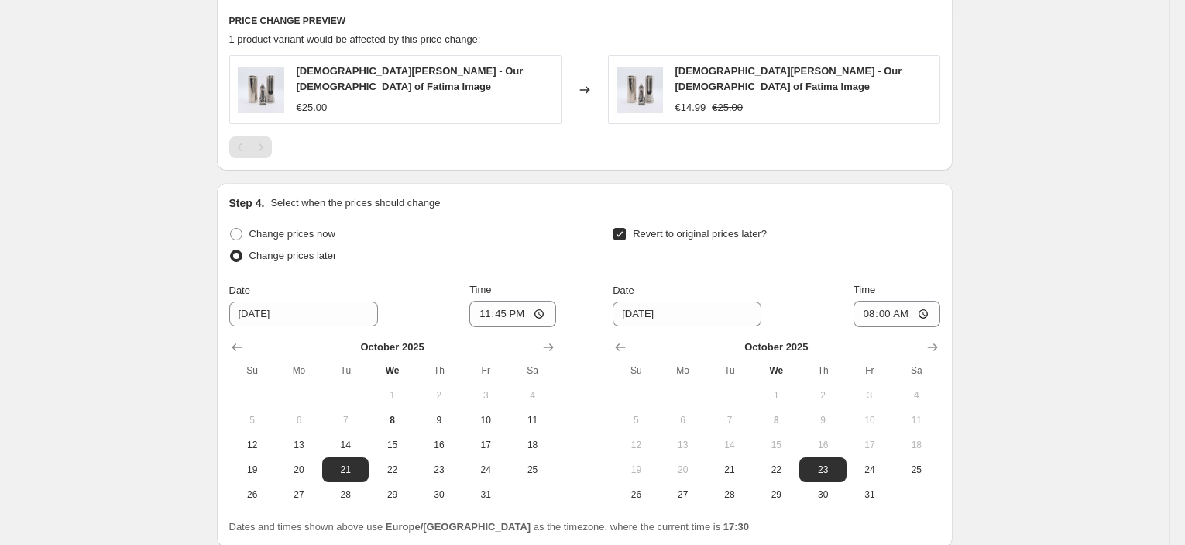
scroll to position [1050, 0]
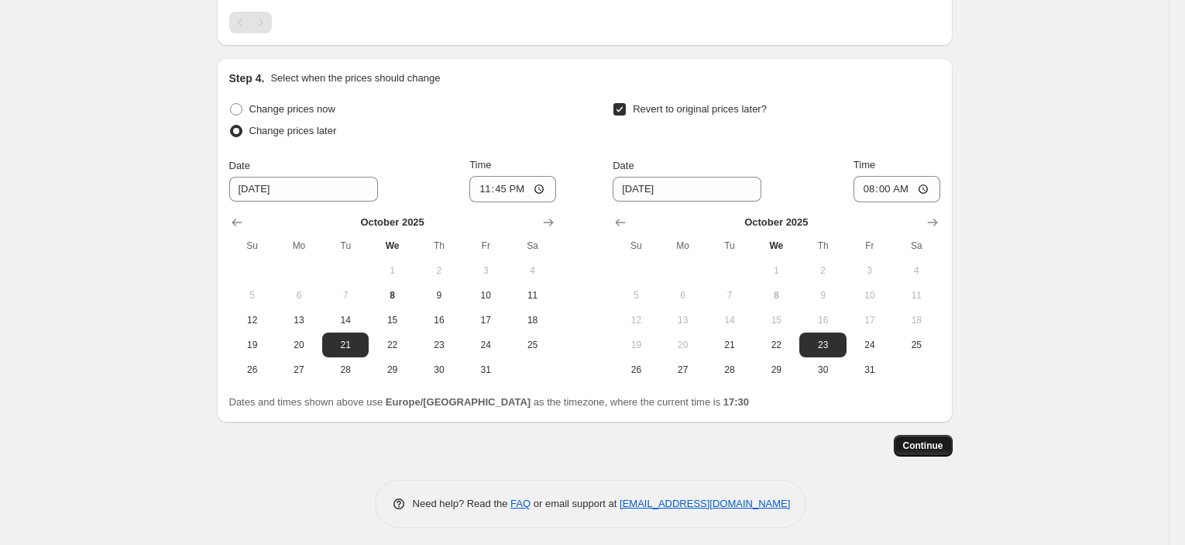
click at [926, 439] on span "Continue" at bounding box center [923, 445] width 40 height 12
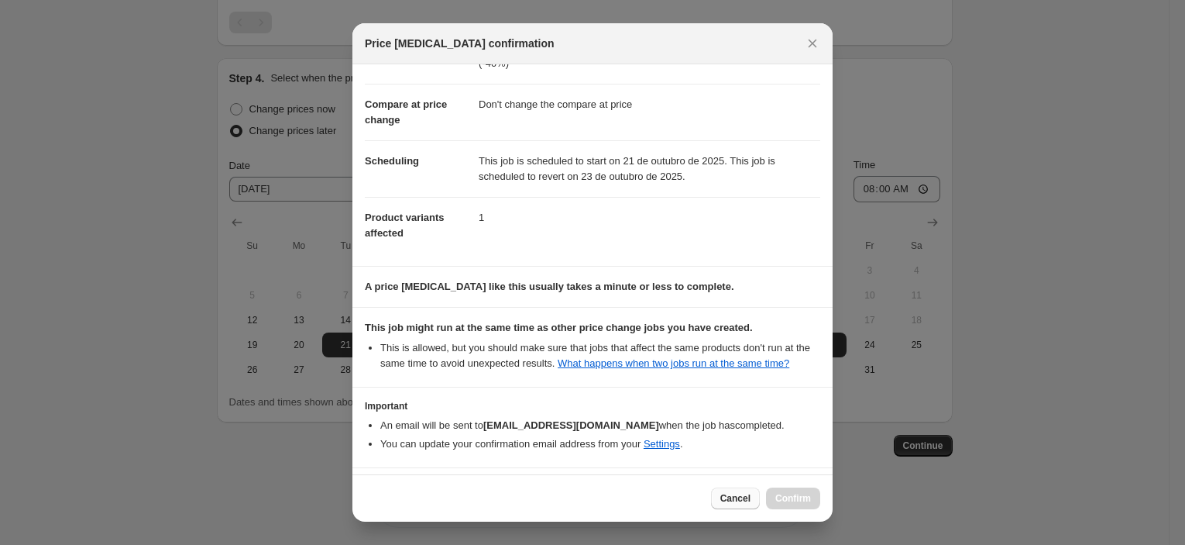
scroll to position [119, 0]
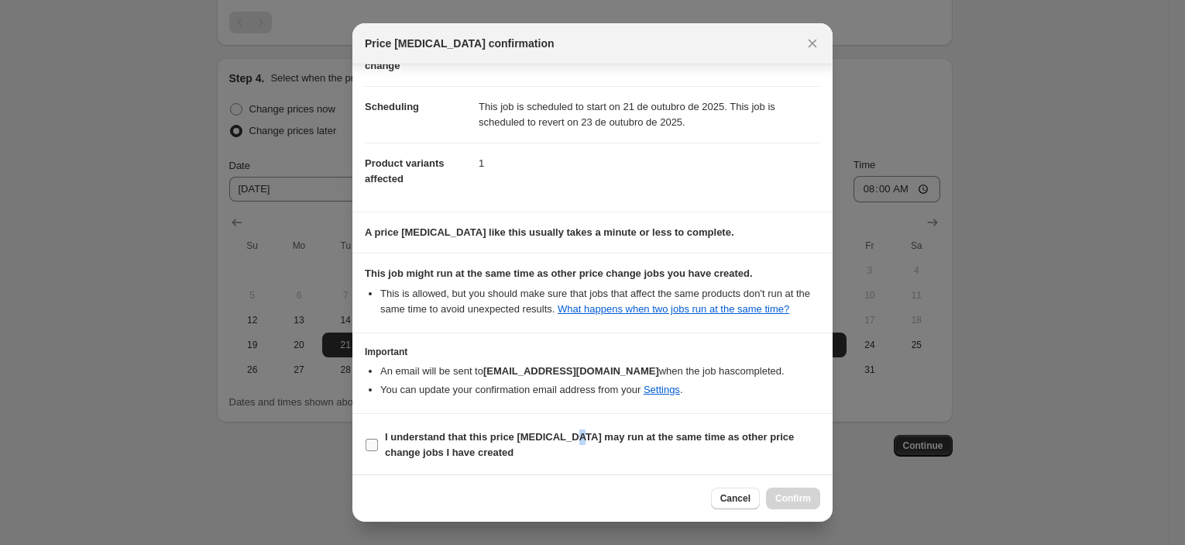
click at [567, 439] on b "I understand that this price [MEDICAL_DATA] may run at the same time as other p…" at bounding box center [589, 444] width 409 height 27
click at [565, 435] on b "I understand that this price [MEDICAL_DATA] may run at the same time as other p…" at bounding box center [589, 444] width 409 height 27
click at [378, 438] on input "I understand that this price [MEDICAL_DATA] may run at the same time as other p…" at bounding box center [372, 444] width 12 height 12
checkbox input "true"
click at [788, 496] on span "Confirm" at bounding box center [793, 498] width 36 height 12
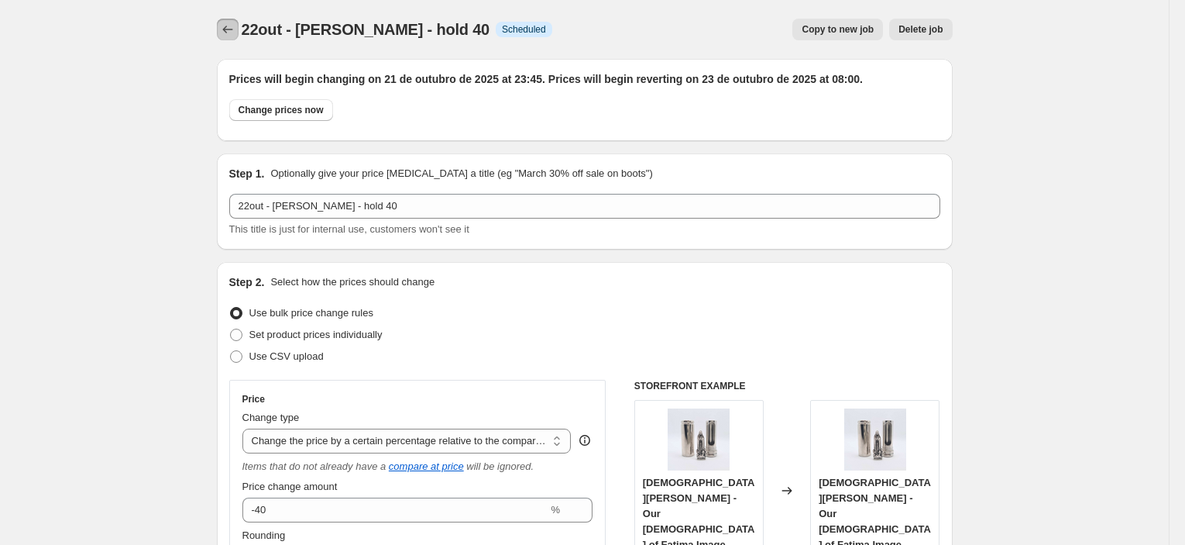
click at [233, 22] on icon "Price change jobs" at bounding box center [227, 29] width 15 height 15
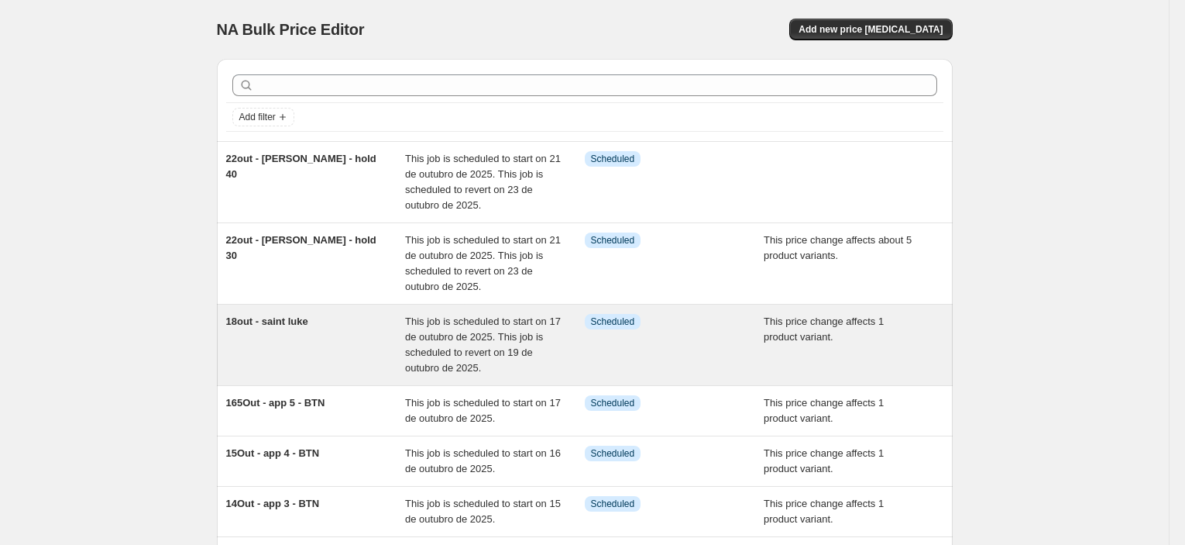
click at [345, 338] on div "18out - saint luke" at bounding box center [316, 345] width 180 height 62
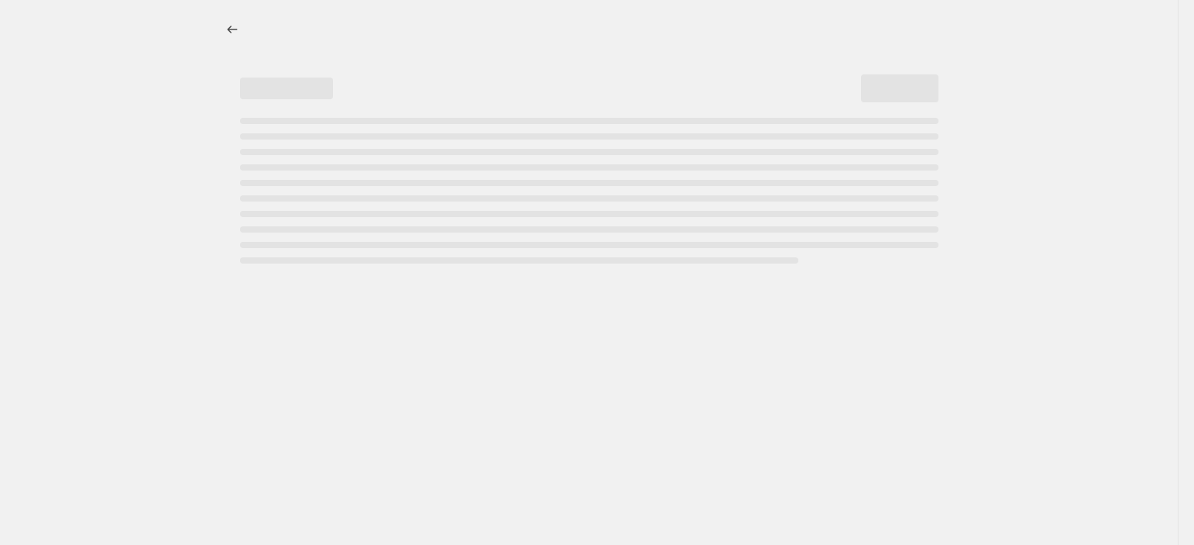
select select "pcap"
select select "no_change"
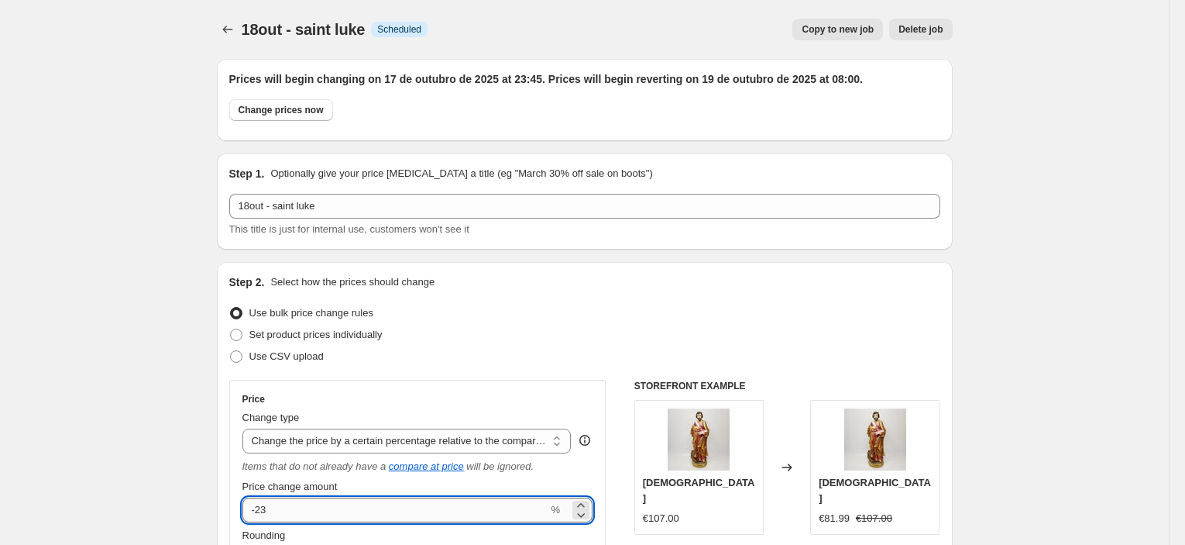
click at [272, 515] on input "-23" at bounding box center [395, 509] width 306 height 25
type input "-2"
type input "-30"
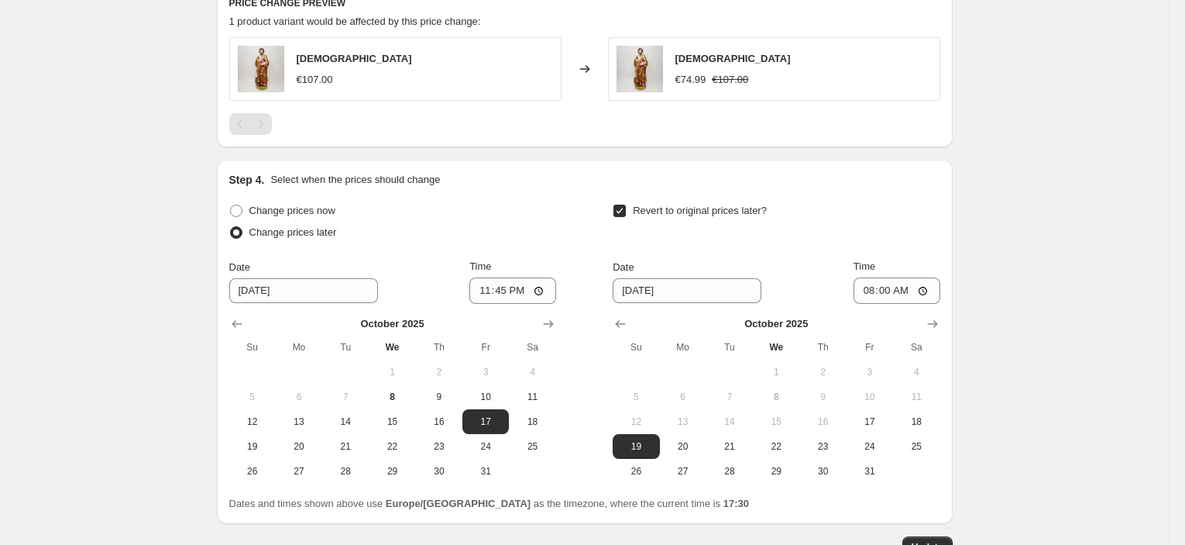
scroll to position [1145, 0]
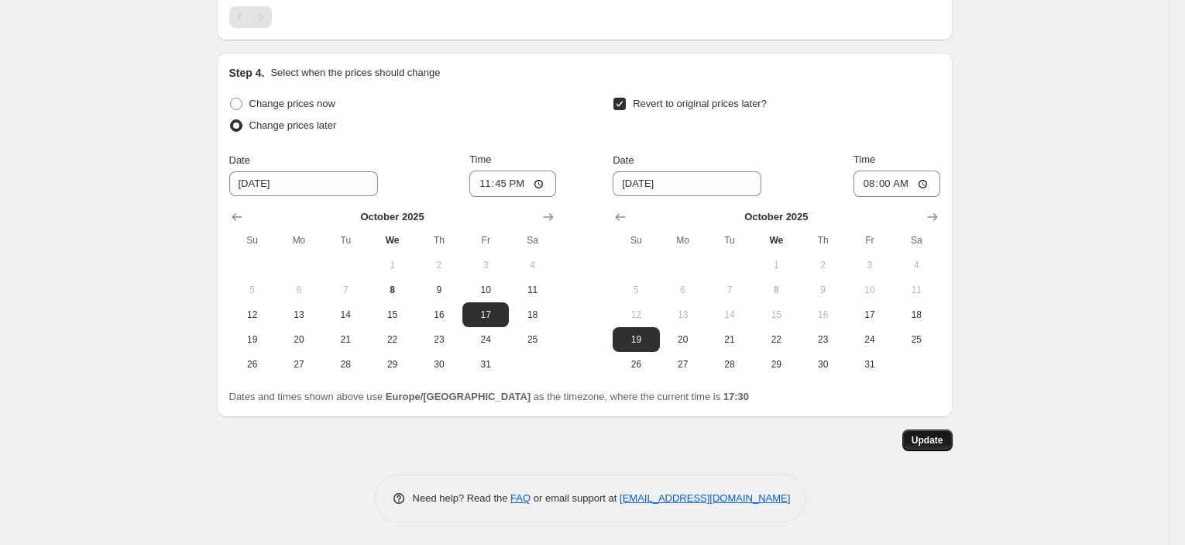
click at [937, 444] on span "Update" at bounding box center [928, 440] width 32 height 12
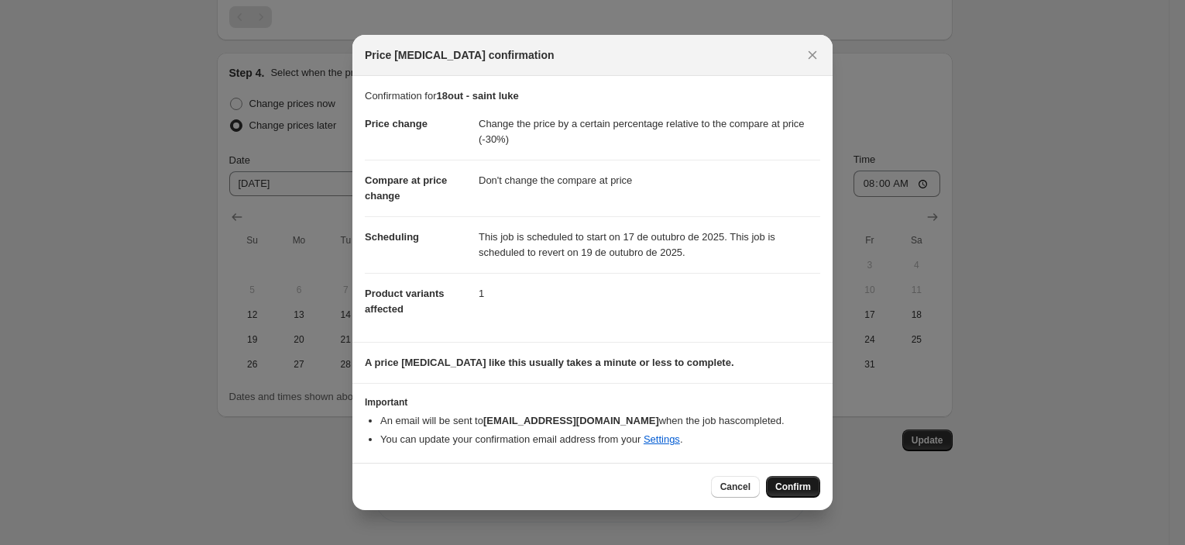
click at [787, 493] on button "Confirm" at bounding box center [793, 487] width 54 height 22
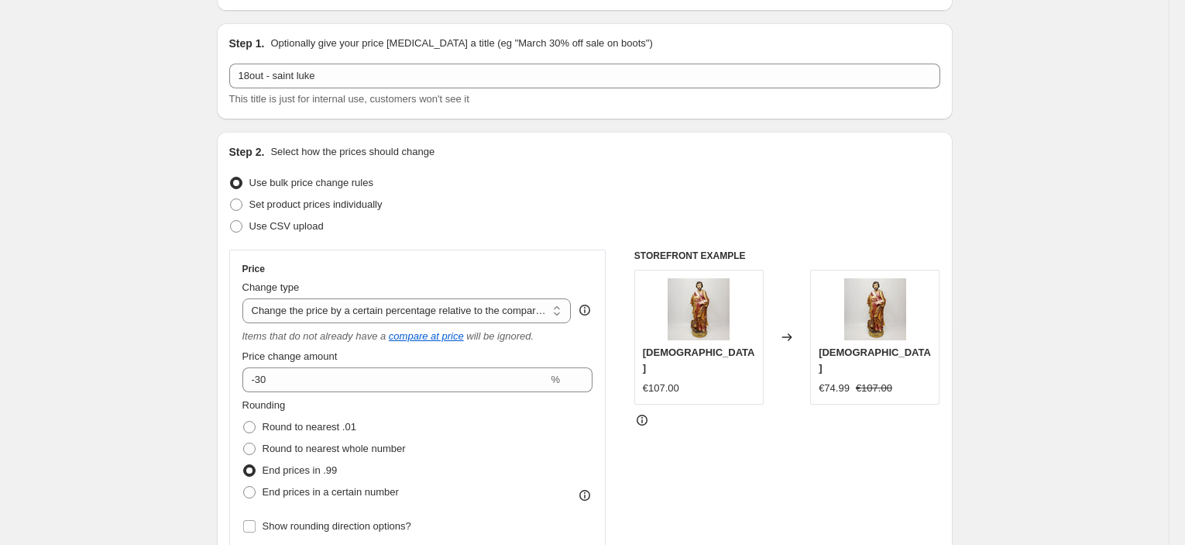
scroll to position [0, 0]
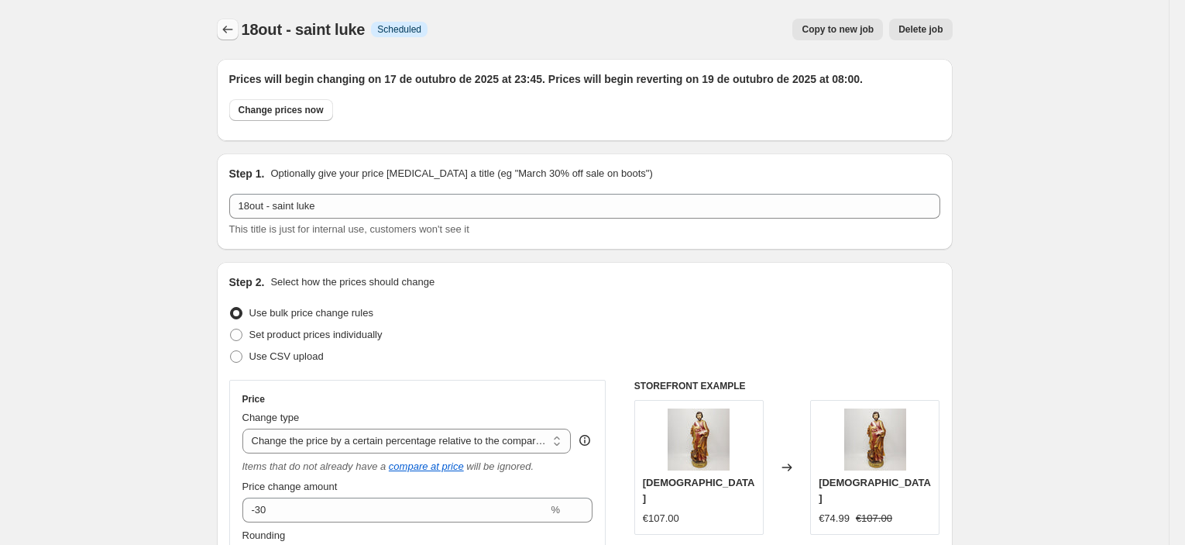
click at [228, 28] on icon "Price change jobs" at bounding box center [227, 30] width 10 height 8
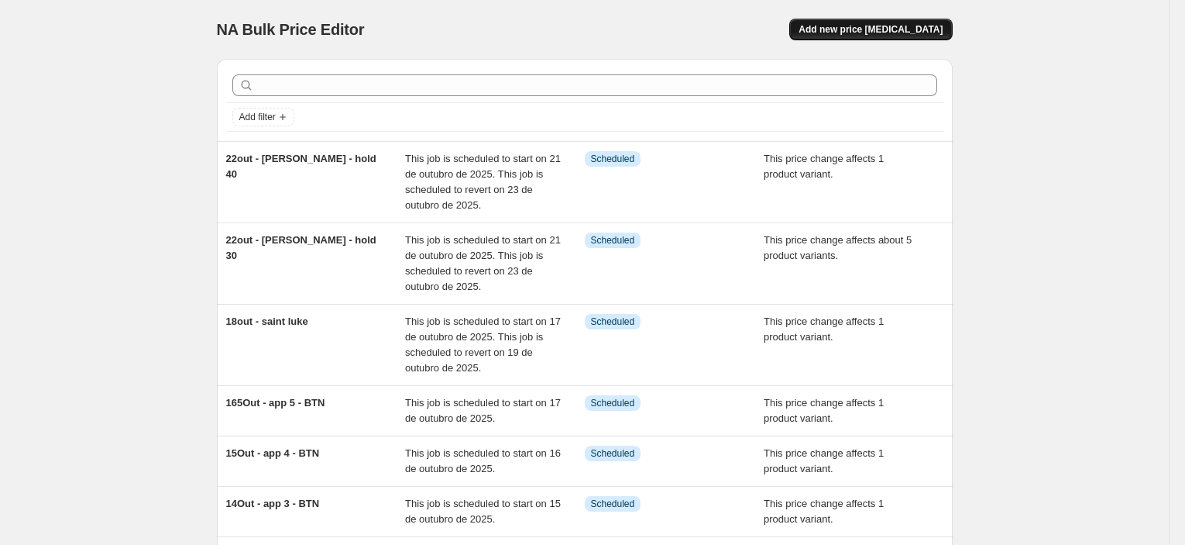
click at [887, 34] on span "Add new price [MEDICAL_DATA]" at bounding box center [871, 29] width 144 height 12
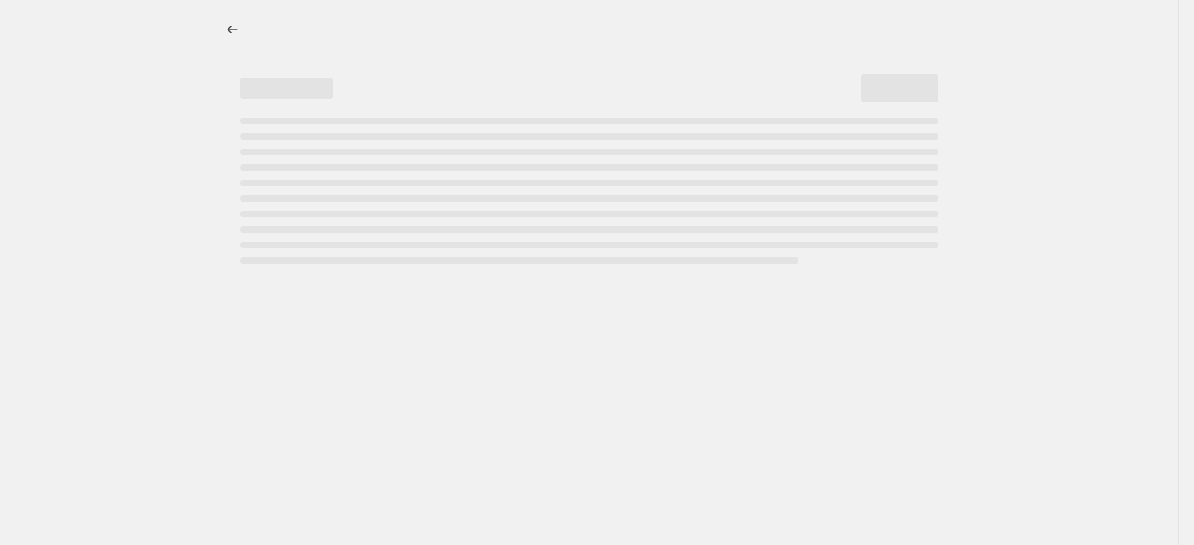
select select "percentage"
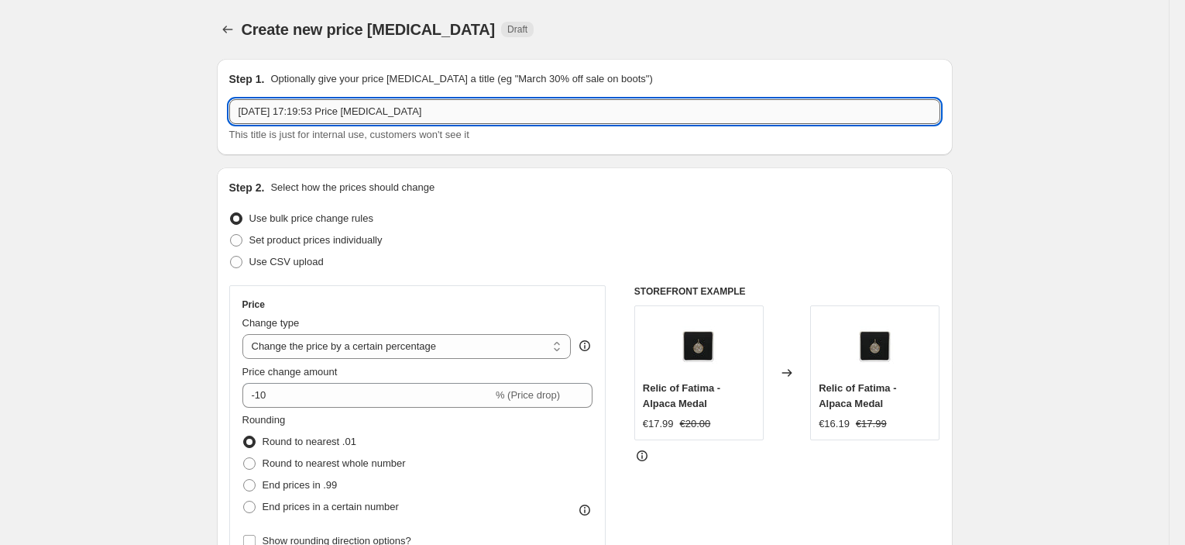
click at [486, 112] on input "[DATE] 17:19:53 Price [MEDICAL_DATA]" at bounding box center [584, 111] width 711 height 25
type input "12 out - aparecida"
click at [462, 347] on select "Change the price to a certain amount Change the price by a certain amount Chang…" at bounding box center [406, 346] width 329 height 25
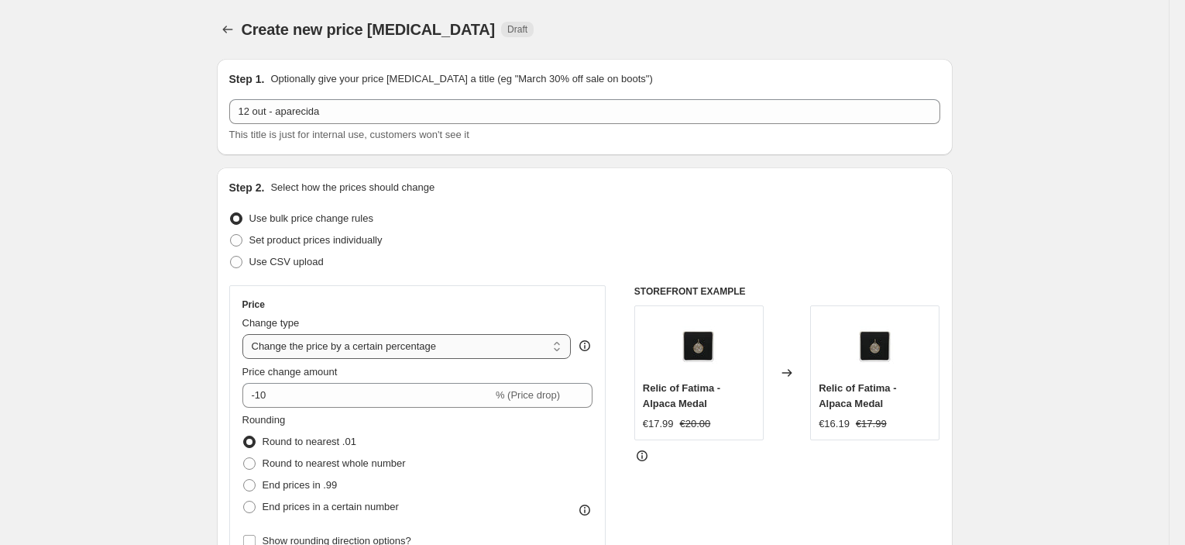
select select "pcap"
click at [246, 334] on select "Change the price to a certain amount Change the price by a certain amount Chang…" at bounding box center [406, 346] width 329 height 25
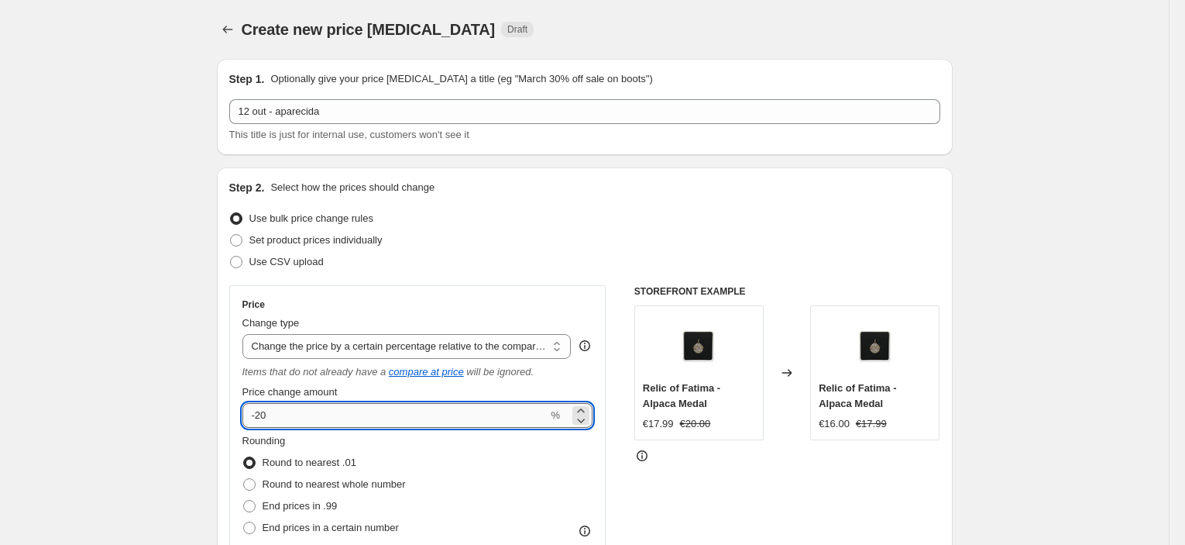
click at [314, 411] on input "-20" at bounding box center [395, 415] width 306 height 25
type input "-40"
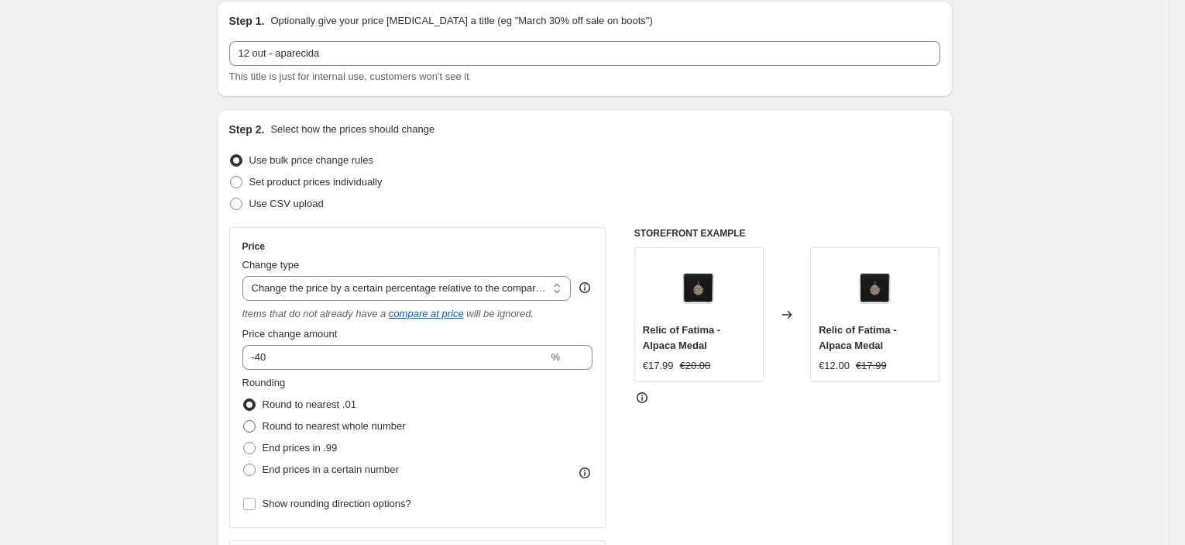
scroll to position [86, 0]
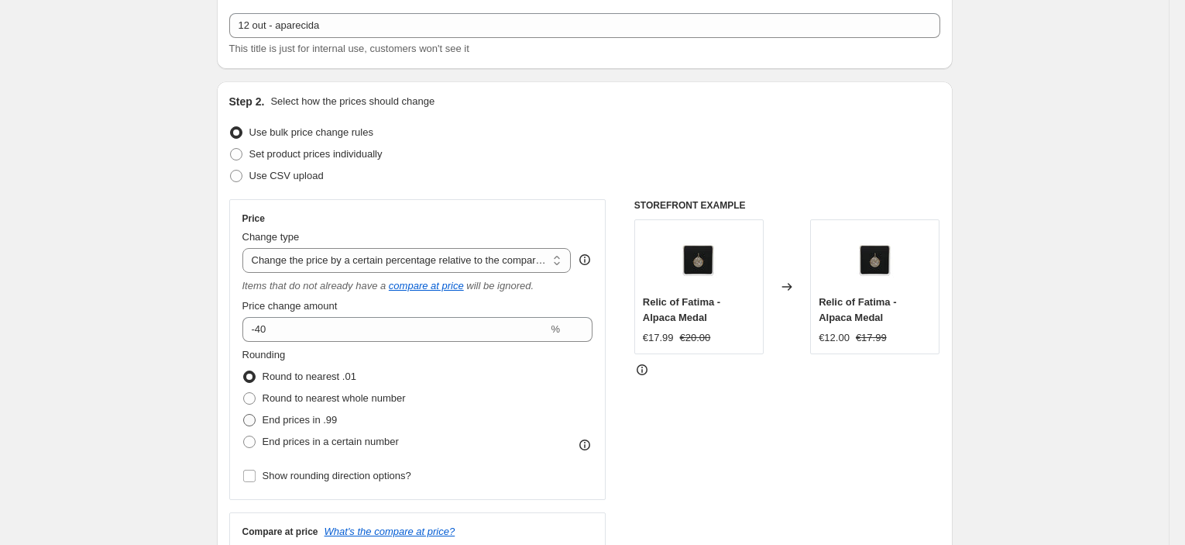
click at [320, 409] on label "End prices in .99" at bounding box center [289, 420] width 95 height 22
click at [244, 414] on input "End prices in .99" at bounding box center [243, 414] width 1 height 1
radio input "true"
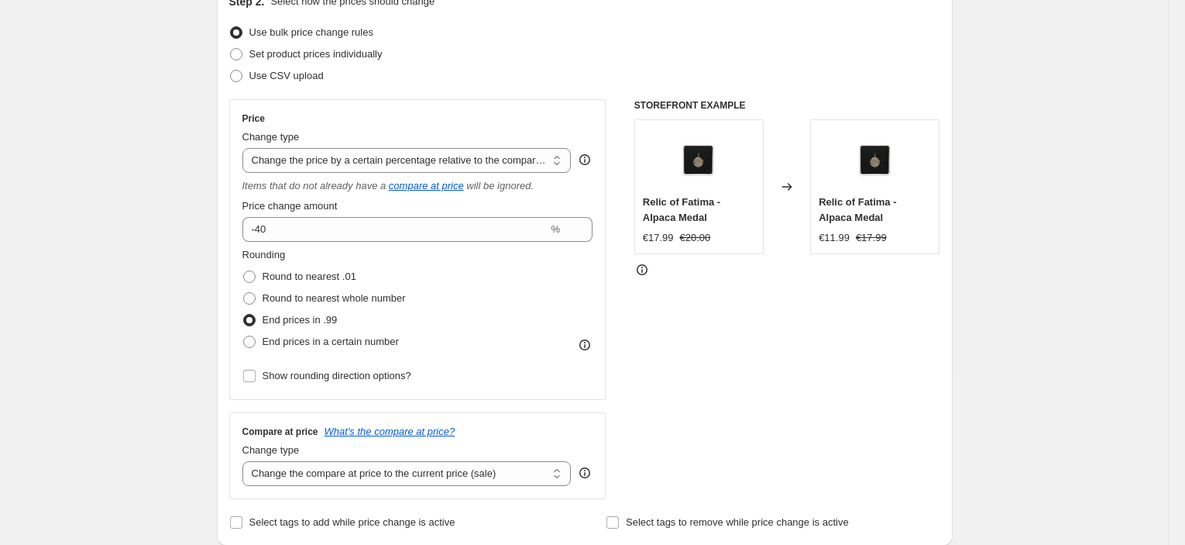
scroll to position [257, 0]
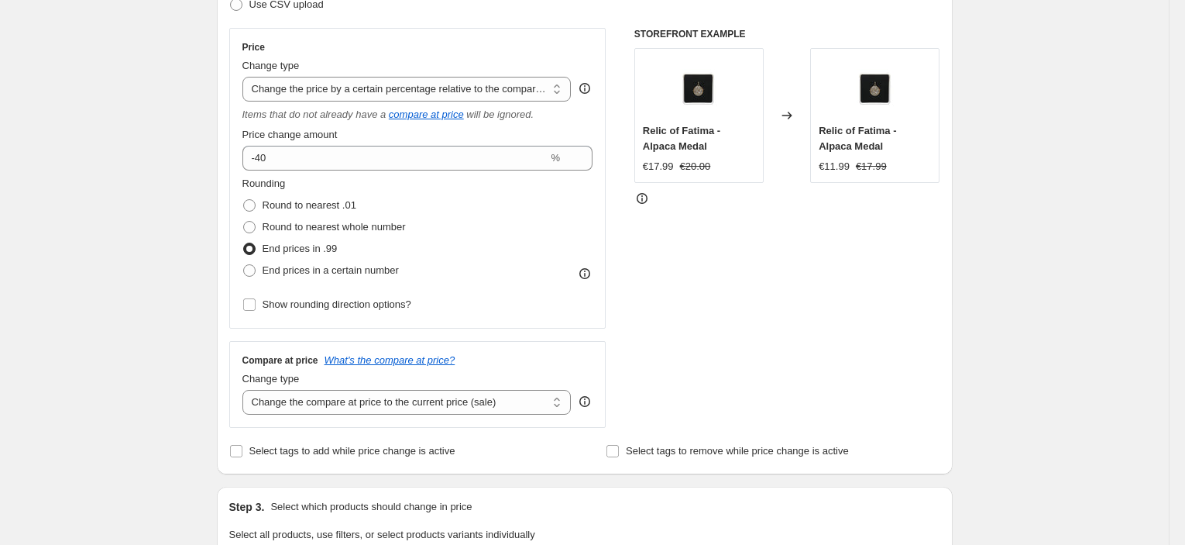
drag, startPoint x: 300, startPoint y: 409, endPoint x: 301, endPoint y: 420, distance: 10.9
click at [301, 410] on select "Change the compare at price to the current price (sale) Change the compare at p…" at bounding box center [406, 402] width 329 height 25
select select "no_change"
click at [246, 390] on select "Change the compare at price to the current price (sale) Change the compare at p…" at bounding box center [406, 402] width 329 height 25
click at [204, 343] on div "Create new price [MEDICAL_DATA]. This page is ready Create new price [MEDICAL_D…" at bounding box center [584, 537] width 773 height 1589
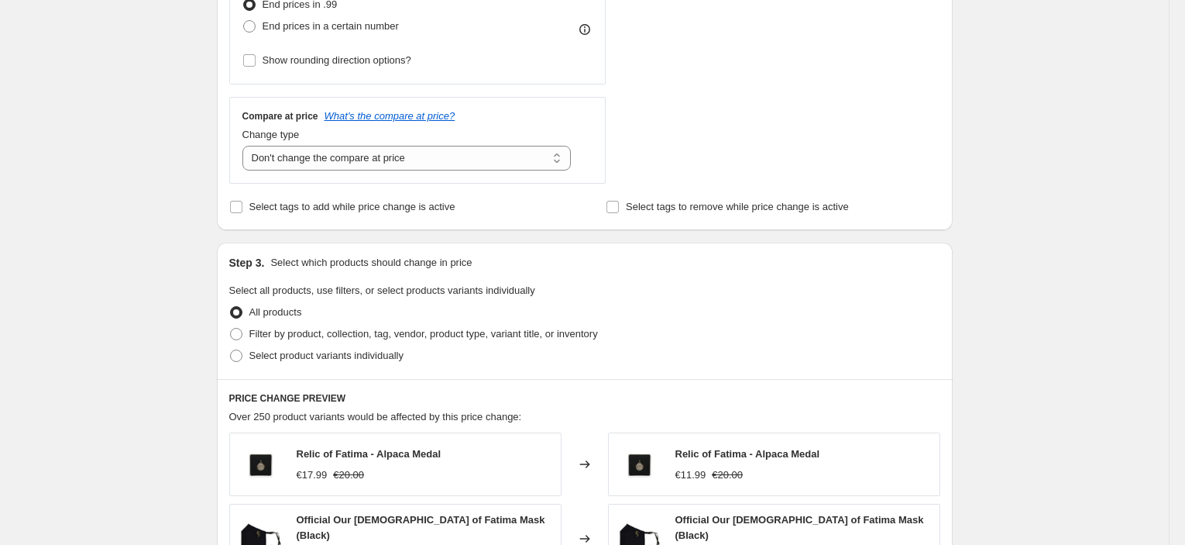
scroll to position [688, 0]
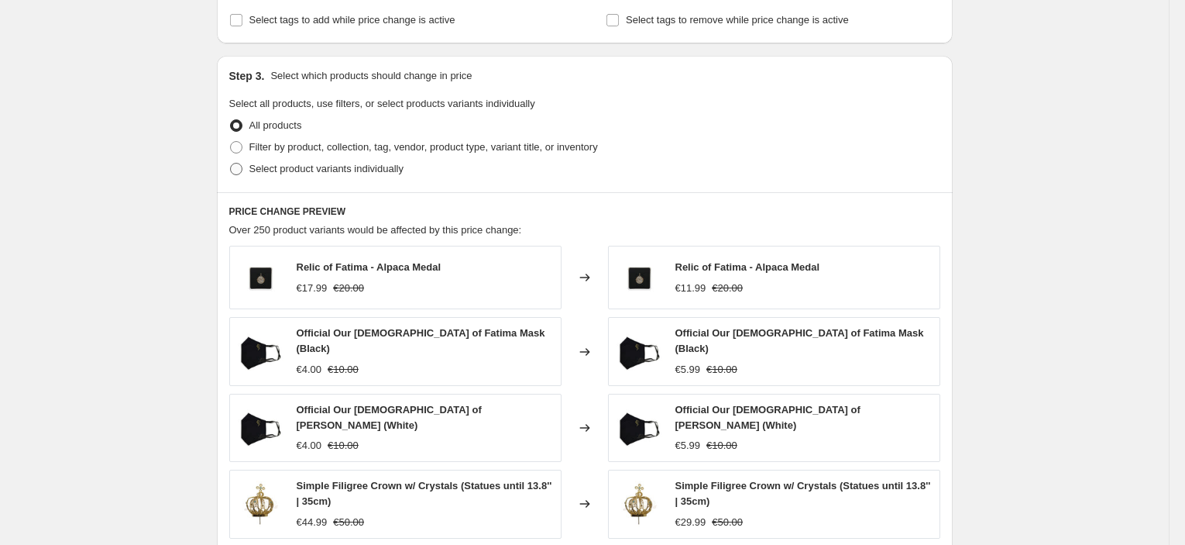
click at [335, 174] on span "Select product variants individually" at bounding box center [326, 169] width 154 height 12
click at [231, 163] on input "Select product variants individually" at bounding box center [230, 163] width 1 height 1
radio input "true"
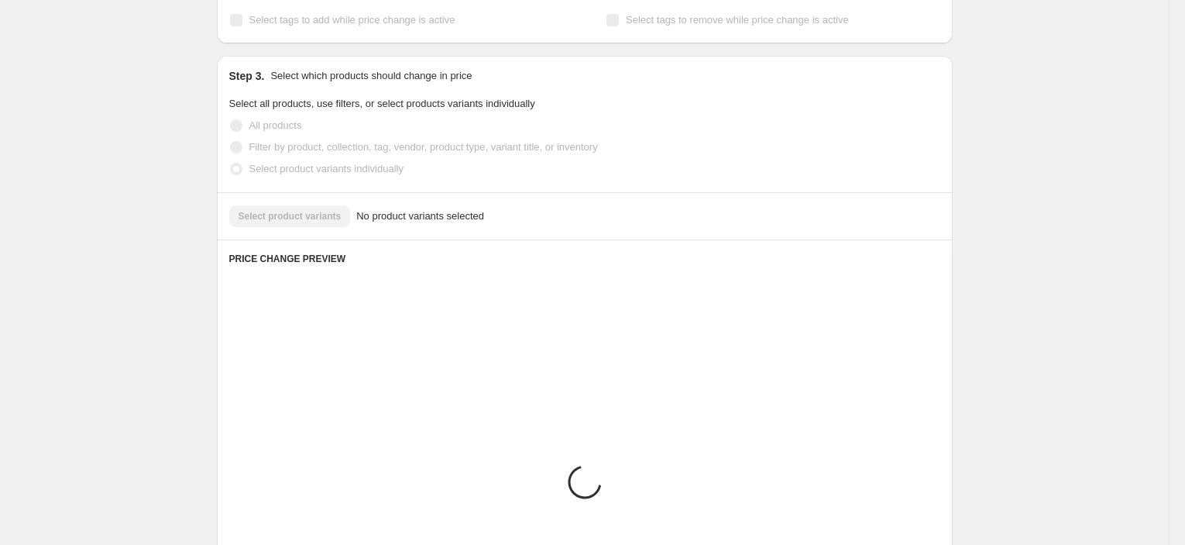
scroll to position [681, 0]
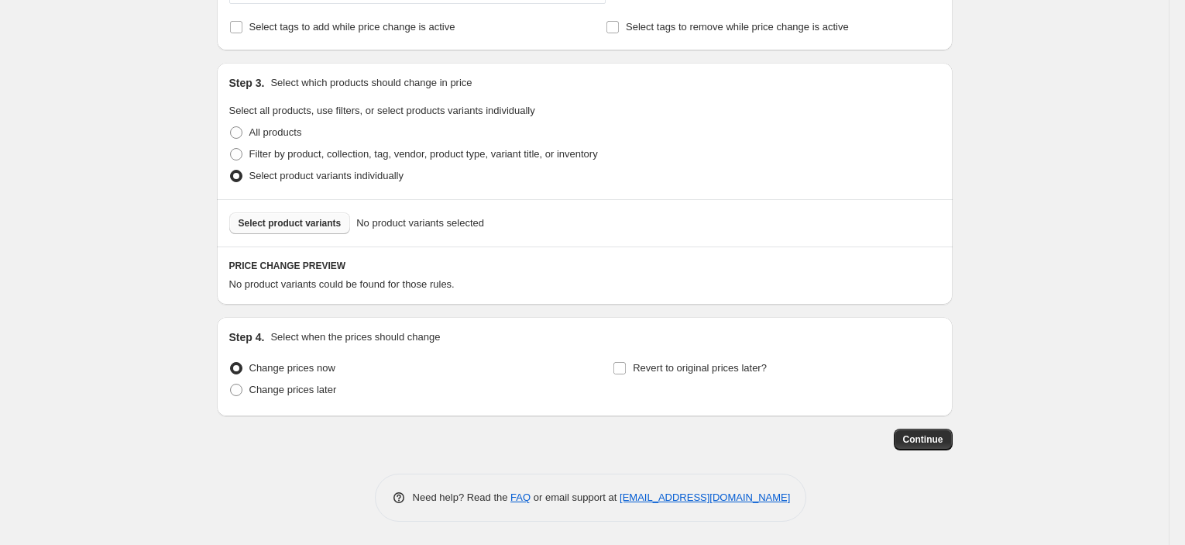
click at [296, 218] on span "Select product variants" at bounding box center [290, 223] width 103 height 12
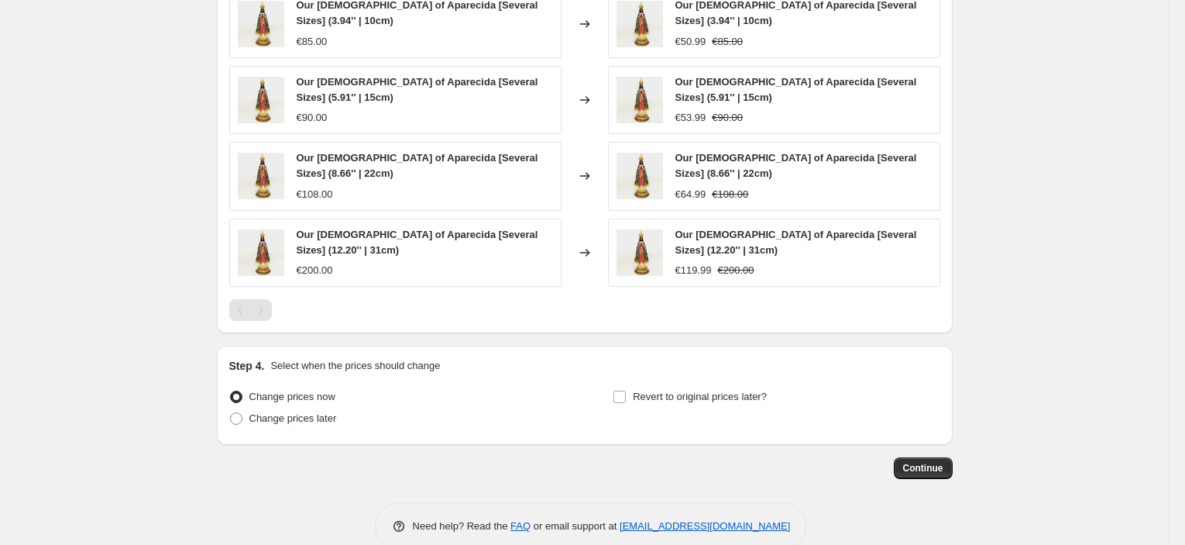
scroll to position [999, 0]
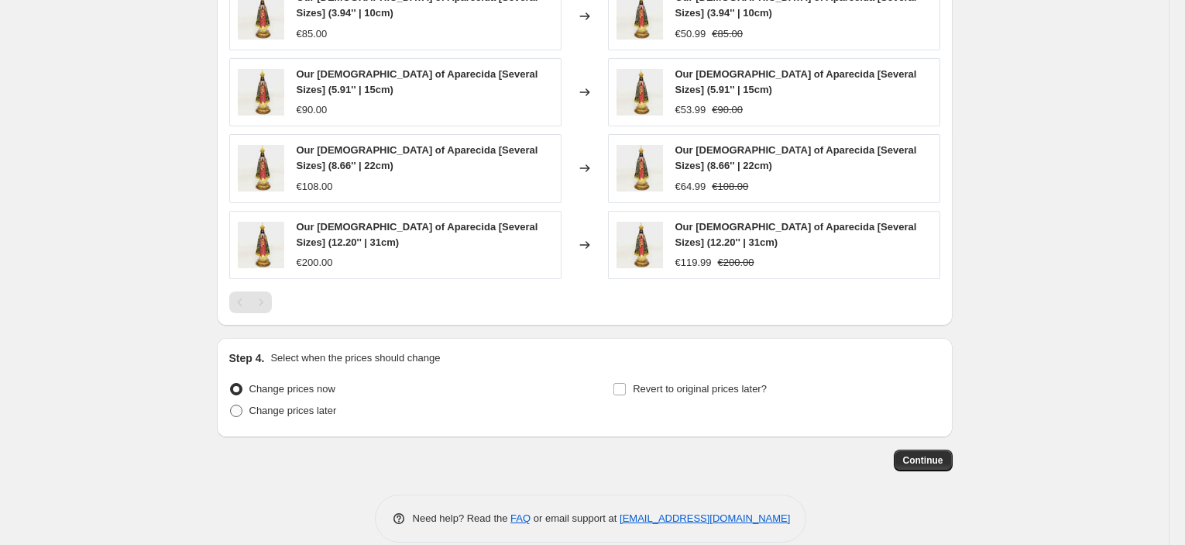
click at [328, 404] on span "Change prices later" at bounding box center [293, 410] width 88 height 12
click at [231, 404] on input "Change prices later" at bounding box center [230, 404] width 1 height 1
radio input "true"
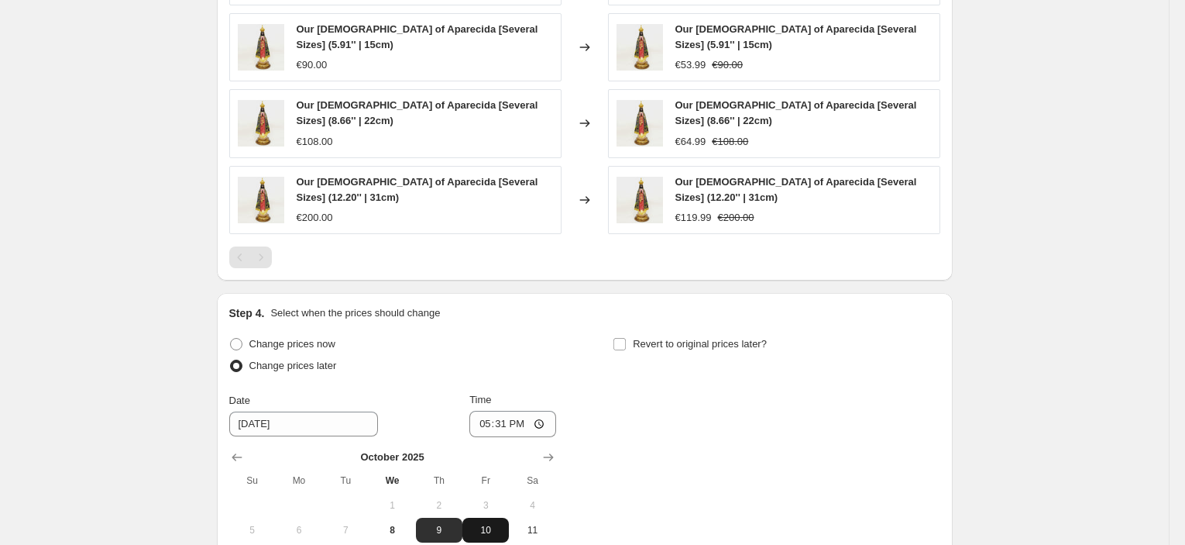
scroll to position [1171, 0]
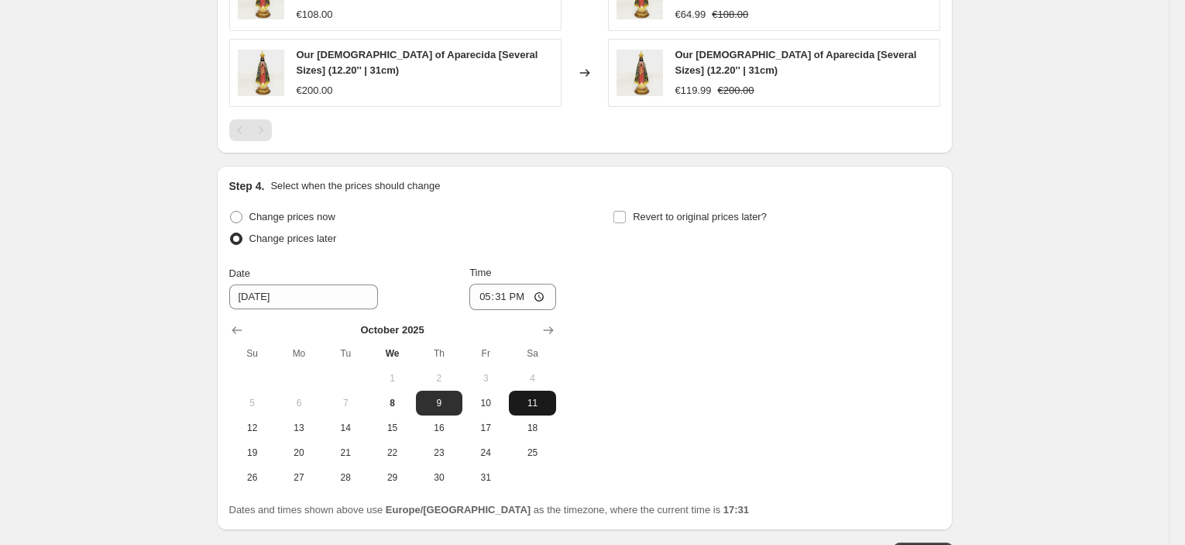
click at [533, 397] on span "11" at bounding box center [532, 403] width 34 height 12
type input "[DATE]"
click at [510, 283] on input "17:31" at bounding box center [512, 296] width 87 height 26
type input "21:45"
click at [709, 211] on span "Revert to original prices later?" at bounding box center [700, 217] width 134 height 12
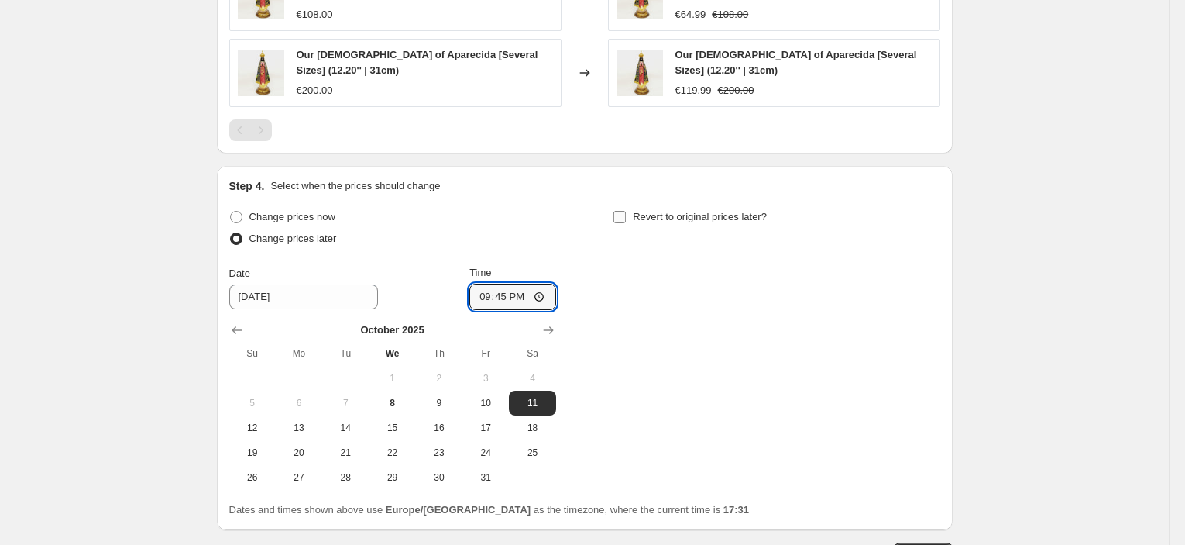
click at [626, 211] on input "Revert to original prices later?" at bounding box center [619, 217] width 12 height 12
checkbox input "true"
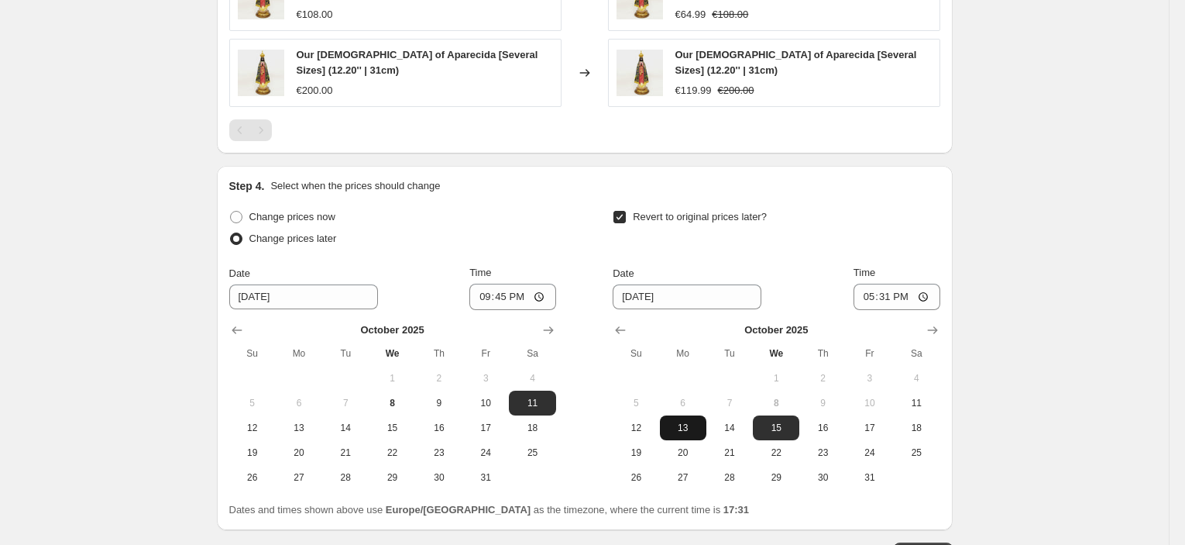
click at [696, 417] on button "13" at bounding box center [683, 427] width 46 height 25
type input "[DATE]"
click at [883, 283] on input "17:31" at bounding box center [897, 296] width 87 height 26
type input "08:00"
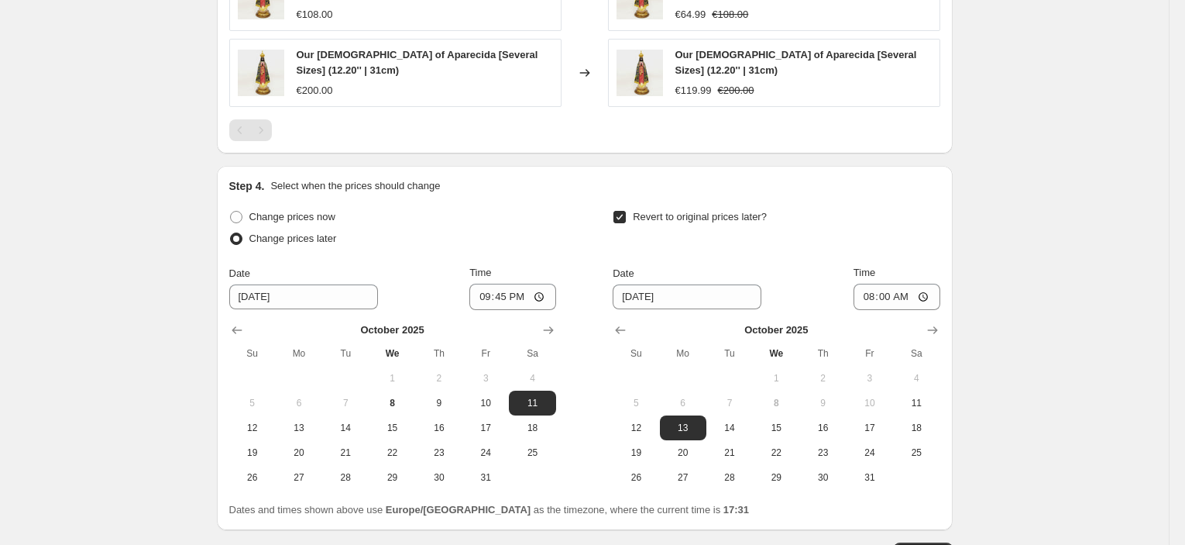
click at [923, 547] on span "Continue" at bounding box center [923, 553] width 40 height 12
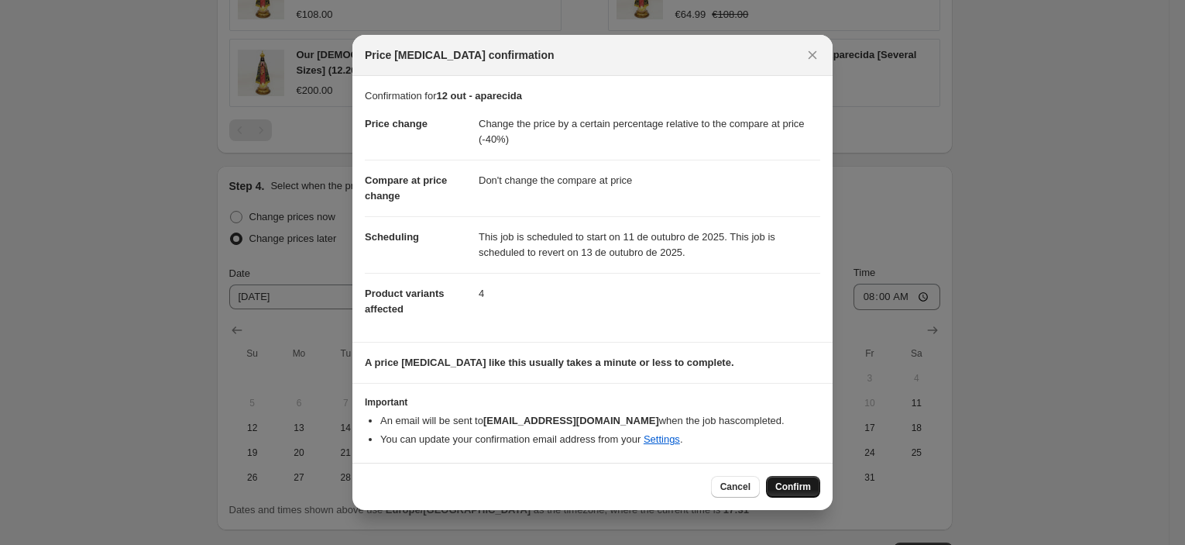
click at [787, 483] on span "Confirm" at bounding box center [793, 486] width 36 height 12
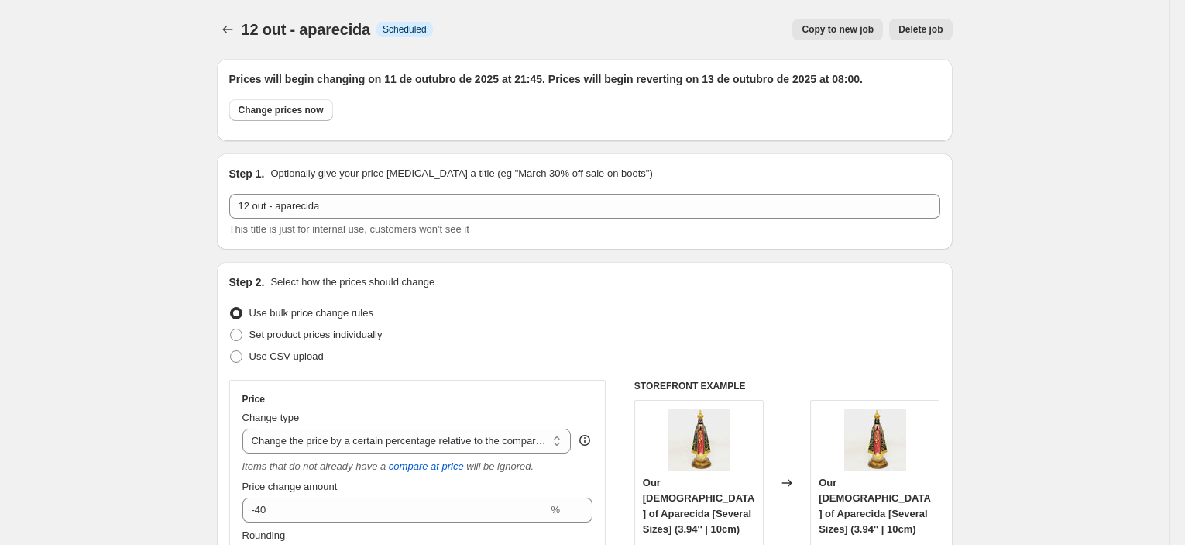
click at [248, 29] on span "12 out - aparecida" at bounding box center [306, 29] width 129 height 17
click at [228, 23] on icon "Price change jobs" at bounding box center [227, 29] width 15 height 15
